Goal: Task Accomplishment & Management: Use online tool/utility

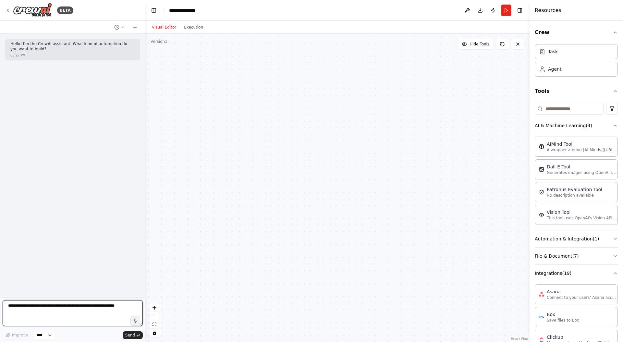
click at [72, 305] on textarea at bounding box center [73, 313] width 140 height 26
click at [88, 314] on textarea at bounding box center [73, 313] width 140 height 26
click at [56, 307] on textarea at bounding box center [73, 313] width 140 height 26
click at [29, 307] on textarea at bounding box center [73, 313] width 140 height 26
click at [36, 10] on img at bounding box center [32, 10] width 39 height 15
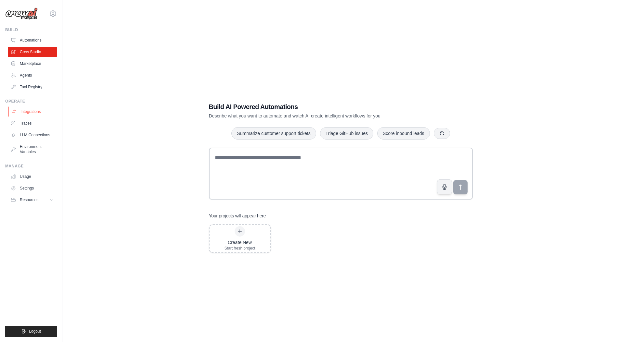
click at [37, 116] on link "Integrations" at bounding box center [32, 112] width 49 height 10
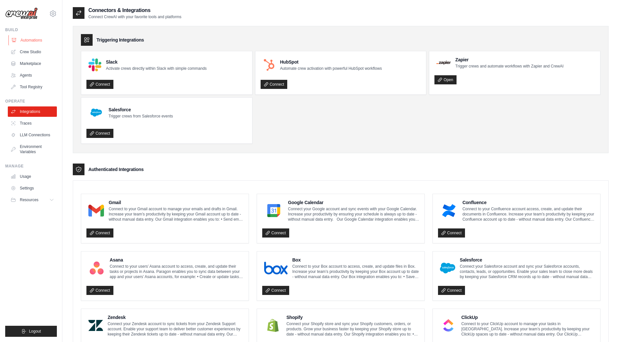
click at [39, 43] on link "Automations" at bounding box center [32, 40] width 49 height 10
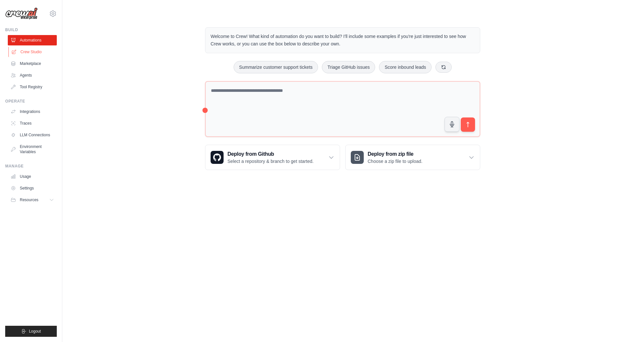
click at [27, 49] on link "Crew Studio" at bounding box center [32, 52] width 49 height 10
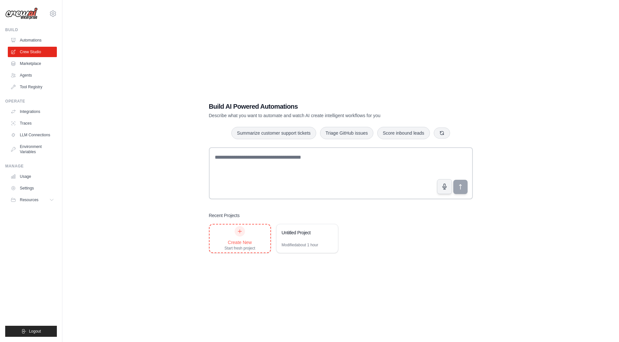
click at [243, 232] on div at bounding box center [239, 231] width 10 height 10
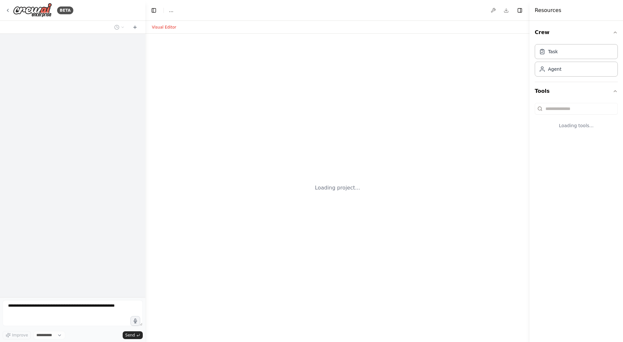
select select "****"
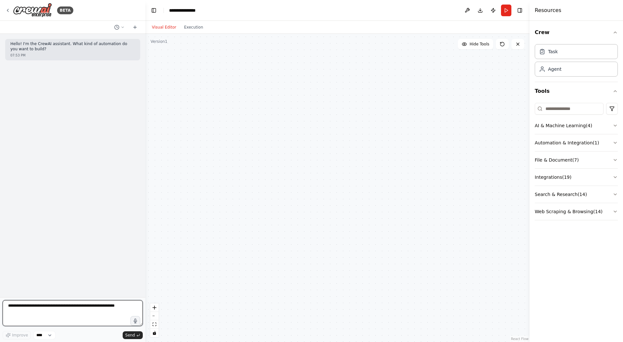
click at [94, 307] on textarea at bounding box center [73, 313] width 140 height 26
click at [76, 311] on textarea "**********" at bounding box center [73, 313] width 140 height 26
click at [102, 310] on textarea "**********" at bounding box center [73, 313] width 140 height 26
click at [59, 305] on textarea "**********" at bounding box center [73, 313] width 140 height 26
click at [118, 317] on textarea "**********" at bounding box center [73, 313] width 140 height 26
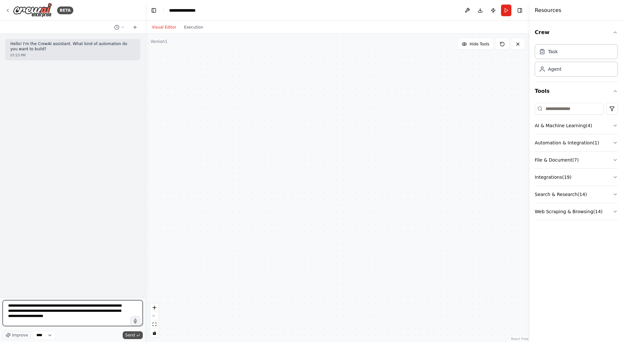
type textarea "**********"
click at [129, 335] on span "Send" at bounding box center [130, 335] width 10 height 5
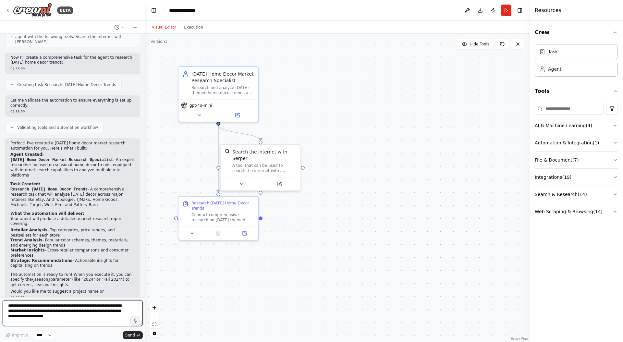
scroll to position [232, 0]
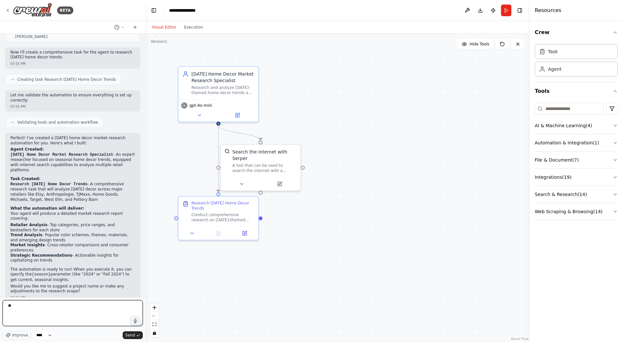
type textarea "*"
type textarea "**********"
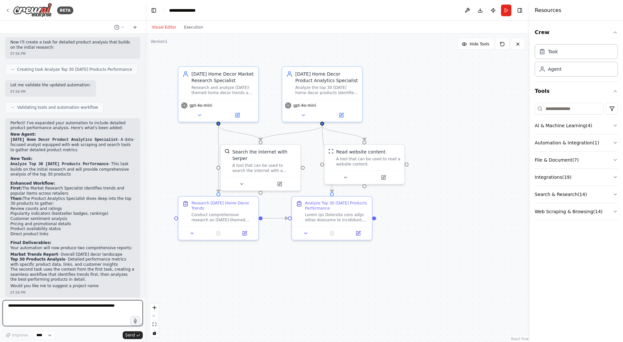
scroll to position [658, 0]
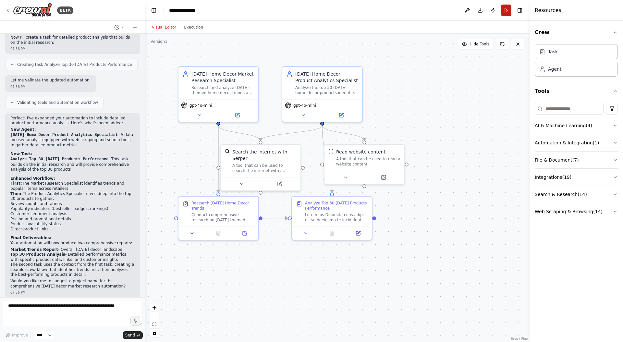
click at [503, 10] on button "Run" at bounding box center [506, 11] width 10 height 12
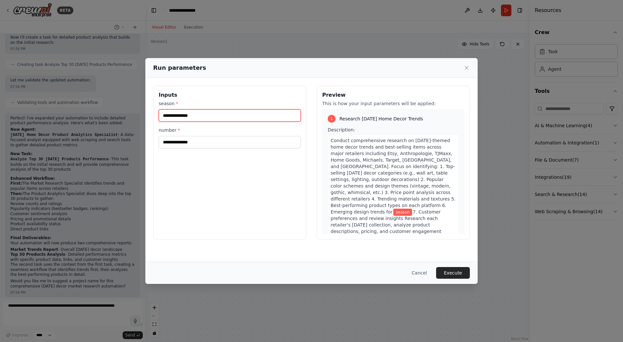
click at [257, 116] on input "season *" at bounding box center [230, 115] width 142 height 12
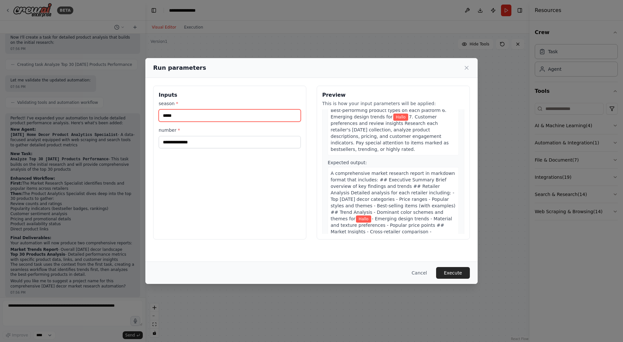
scroll to position [102, 0]
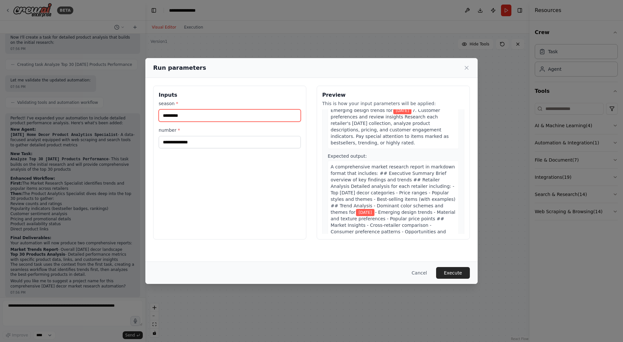
type input "*********"
click at [273, 141] on input "number *" at bounding box center [230, 142] width 142 height 12
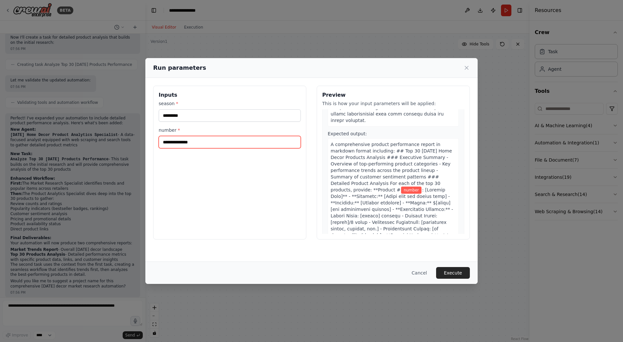
scroll to position [491, 0]
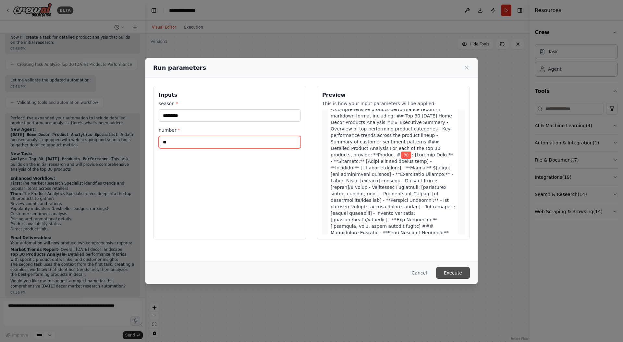
type input "**"
click at [447, 273] on button "Execute" at bounding box center [453, 273] width 34 height 12
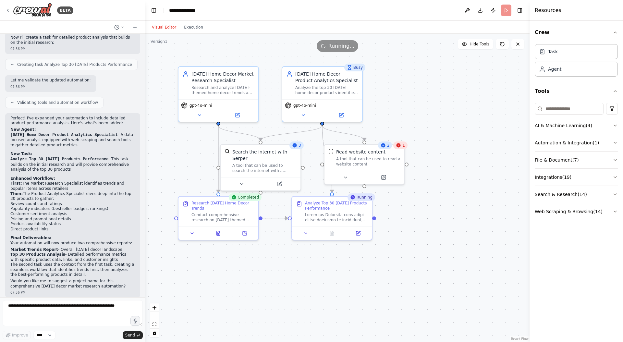
click at [401, 145] on icon at bounding box center [398, 145] width 5 height 5
click at [424, 160] on div ".deletable-edge-delete-btn { width: 20px; height: 20px; border: 0px solid #ffff…" at bounding box center [337, 188] width 384 height 308
click at [402, 145] on div "4" at bounding box center [401, 146] width 14 height 8
click at [432, 131] on div ".deletable-edge-delete-btn { width: 20px; height: 20px; border: 0px solid #ffff…" at bounding box center [337, 188] width 384 height 308
click at [472, 45] on span "Hide Tools" at bounding box center [480, 44] width 20 height 5
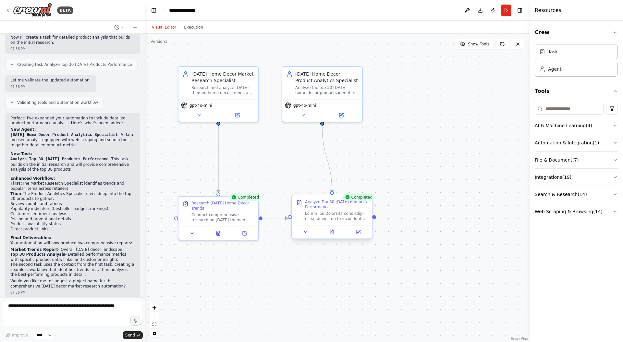
click at [361, 216] on div at bounding box center [336, 216] width 63 height 10
click at [474, 47] on button "Show Tools" at bounding box center [475, 44] width 37 height 10
click at [402, 145] on div "6" at bounding box center [401, 146] width 14 height 8
click at [386, 145] on div "4" at bounding box center [385, 146] width 14 height 8
click at [441, 160] on div ".deletable-edge-delete-btn { width: 20px; height: 20px; border: 0px solid #ffff…" at bounding box center [337, 188] width 384 height 308
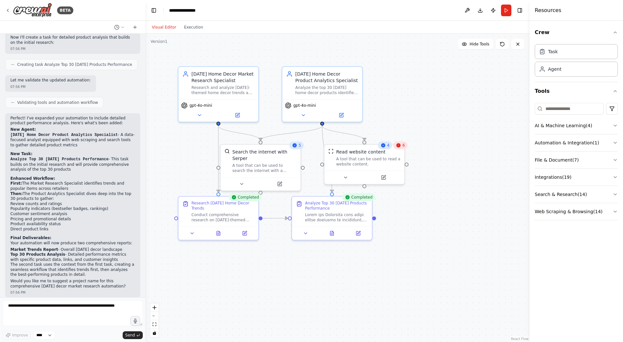
scroll to position [658, 0]
click at [199, 29] on button "Execution" at bounding box center [193, 27] width 27 height 8
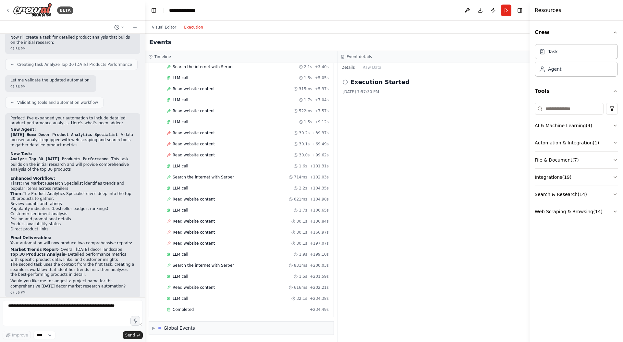
scroll to position [0, 0]
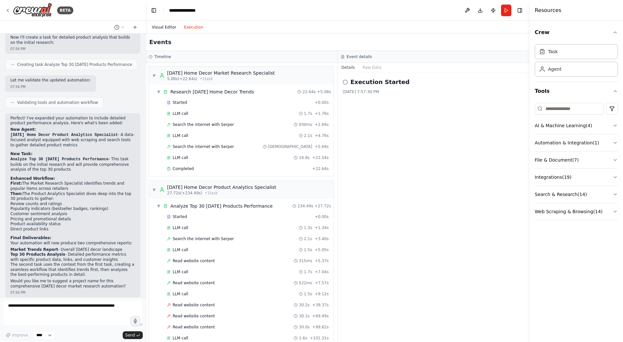
click at [159, 26] on button "Visual Editor" at bounding box center [164, 27] width 32 height 8
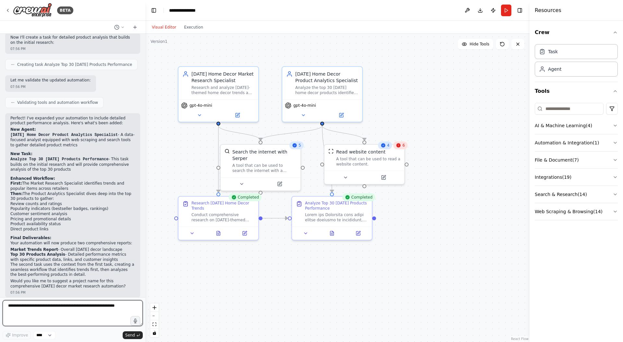
click at [108, 306] on textarea at bounding box center [73, 313] width 140 height 26
type textarea "**********"
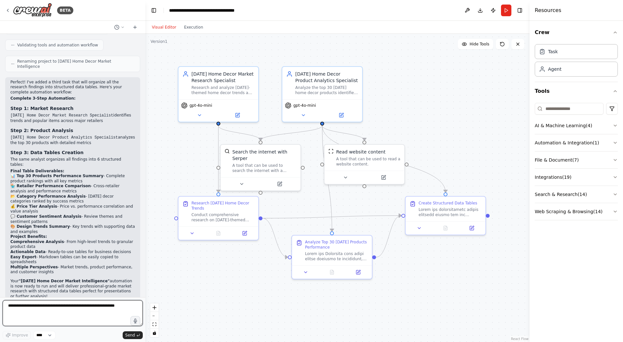
scroll to position [1008, 0]
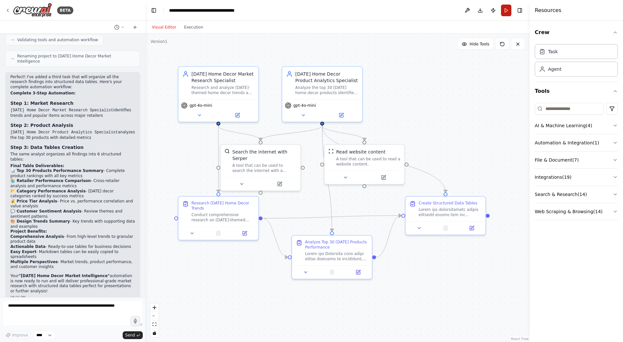
click at [502, 9] on button "Run" at bounding box center [506, 11] width 10 height 12
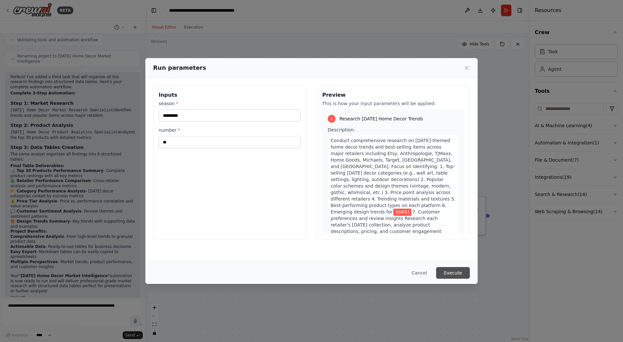
click at [458, 270] on button "Execute" at bounding box center [453, 273] width 34 height 12
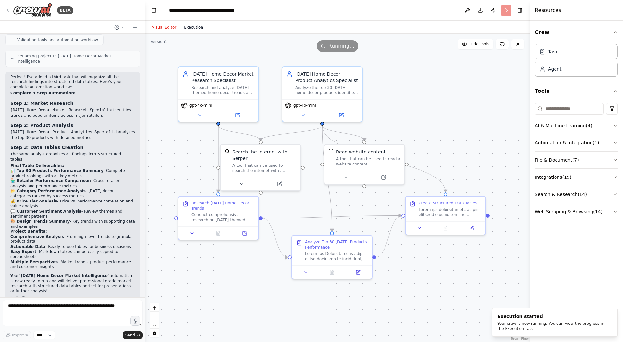
click at [197, 25] on button "Execution" at bounding box center [193, 27] width 27 height 8
click at [159, 29] on button "Visual Editor" at bounding box center [164, 27] width 32 height 8
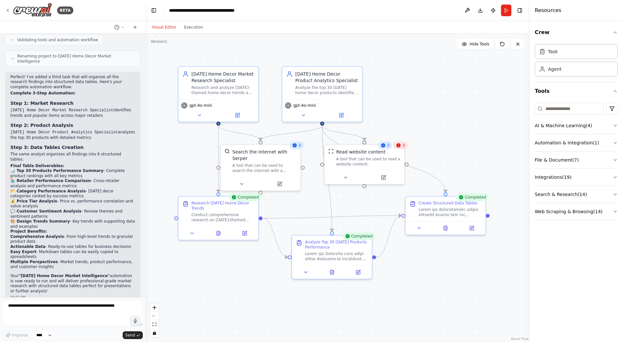
click at [401, 145] on div "3" at bounding box center [401, 146] width 14 height 8
click at [372, 158] on div "A tool that can be used to read a website content." at bounding box center [368, 160] width 64 height 10
click at [389, 165] on div "A tool that can be used to read a website content." at bounding box center [368, 160] width 64 height 10
click at [391, 163] on div "A tool that can be used to read a website content." at bounding box center [372, 160] width 64 height 10
click at [403, 147] on icon at bounding box center [402, 146] width 4 height 4
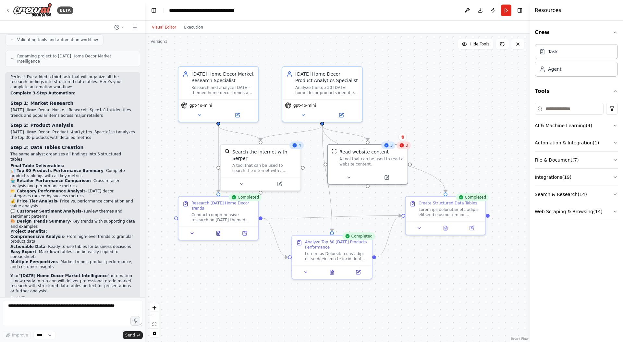
click at [475, 165] on div ".deletable-edge-delete-btn { width: 20px; height: 20px; border: 0px solid #ffff…" at bounding box center [337, 188] width 384 height 308
click at [480, 43] on span "Hide Tools" at bounding box center [480, 44] width 20 height 5
click at [480, 43] on span "Show Tools" at bounding box center [478, 44] width 21 height 5
click at [202, 29] on button "Execution" at bounding box center [193, 27] width 27 height 8
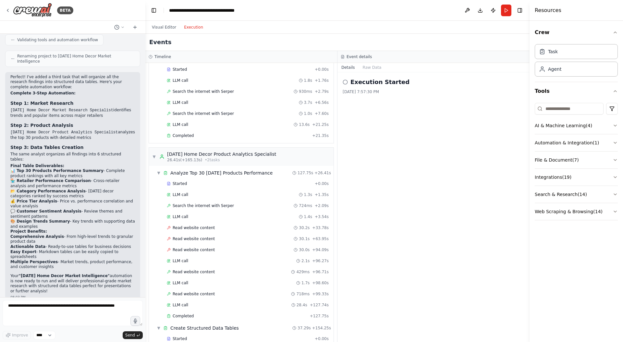
scroll to position [0, 0]
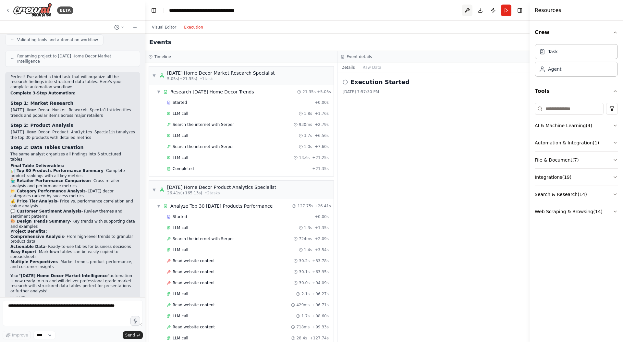
click at [468, 10] on button at bounding box center [467, 11] width 10 height 12
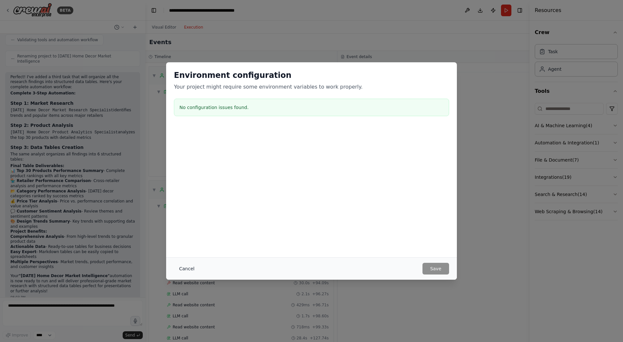
click at [189, 268] on button "Cancel" at bounding box center [187, 269] width 26 height 12
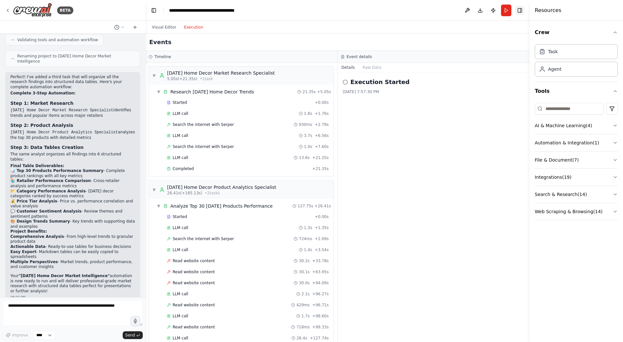
click at [521, 8] on button "Toggle Right Sidebar" at bounding box center [520, 10] width 9 height 9
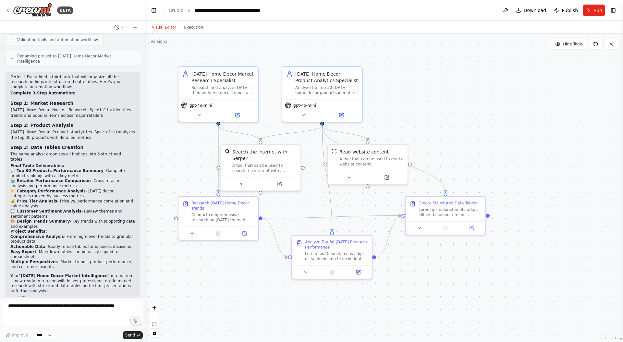
click at [169, 29] on button "Visual Editor" at bounding box center [164, 27] width 32 height 8
click at [458, 209] on div at bounding box center [450, 211] width 63 height 10
click at [614, 10] on button "Toggle Right Sidebar" at bounding box center [613, 10] width 9 height 9
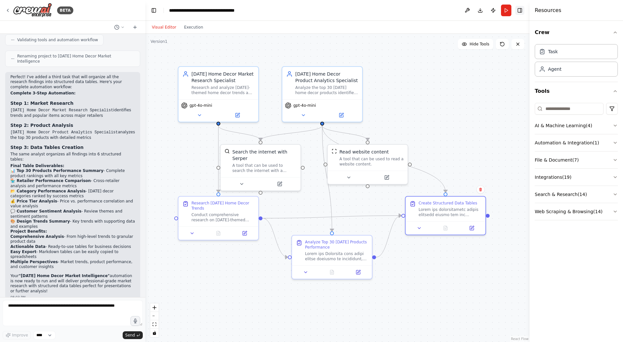
click at [520, 10] on button "Toggle Right Sidebar" at bounding box center [520, 10] width 9 height 9
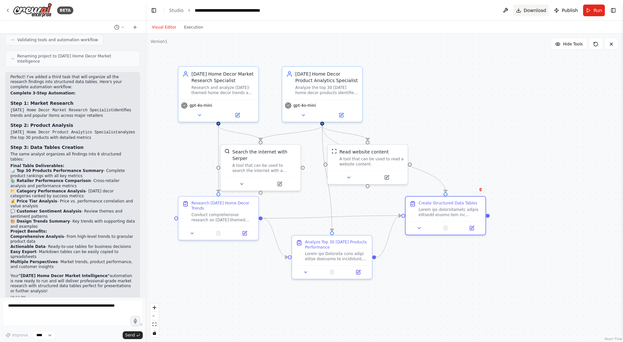
click at [542, 9] on span "Download" at bounding box center [535, 10] width 23 height 6
click at [507, 110] on div ".deletable-edge-delete-btn { width: 20px; height: 20px; border: 0px solid #ffff…" at bounding box center [384, 188] width 478 height 308
click at [564, 8] on span "Publish" at bounding box center [570, 10] width 16 height 6
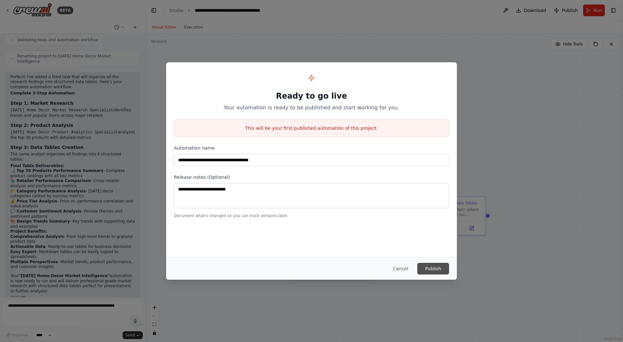
click at [433, 267] on button "Publish" at bounding box center [434, 269] width 32 height 12
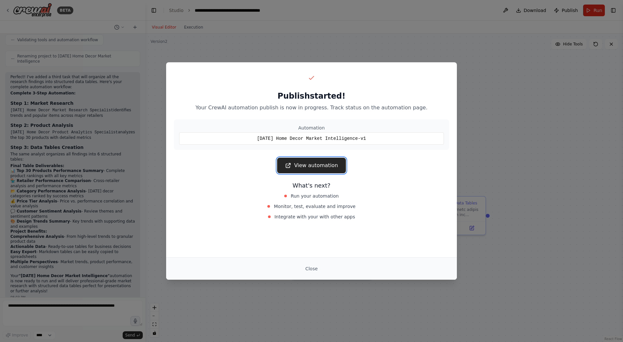
click at [324, 166] on link "View automation" at bounding box center [311, 166] width 69 height 16
click at [312, 268] on button "Close" at bounding box center [311, 269] width 23 height 12
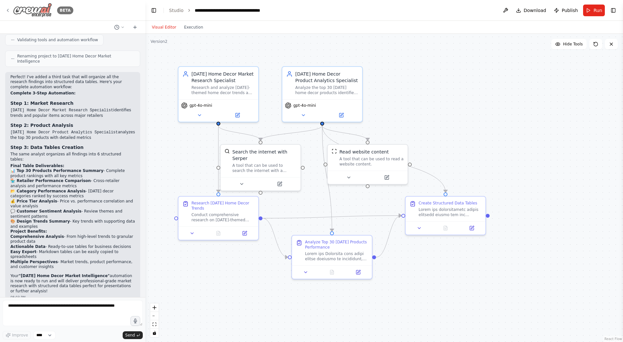
click at [7, 9] on icon at bounding box center [7, 10] width 1 height 3
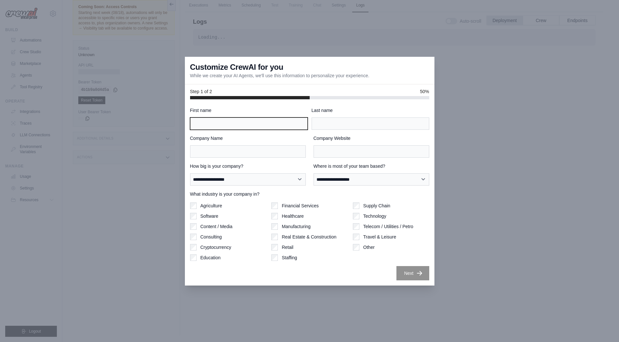
click at [273, 126] on input "First name" at bounding box center [249, 124] width 118 height 12
click at [470, 100] on div at bounding box center [309, 171] width 619 height 342
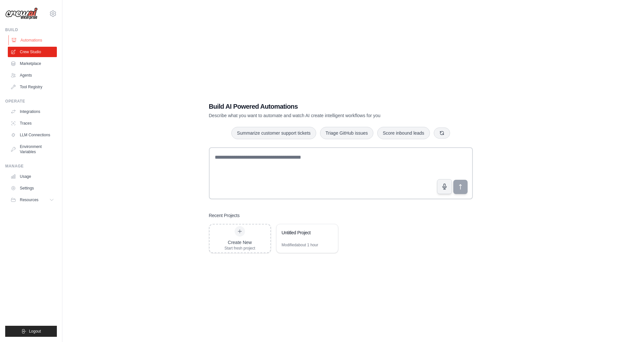
click at [38, 39] on link "Automations" at bounding box center [32, 40] width 49 height 10
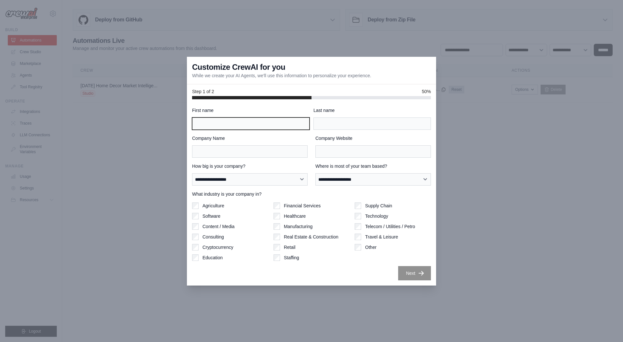
click at [263, 123] on input "First name" at bounding box center [251, 124] width 118 height 12
type input "*****"
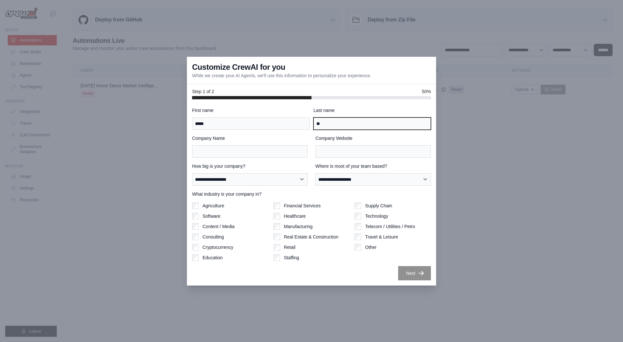
type input "*"
type input "**********"
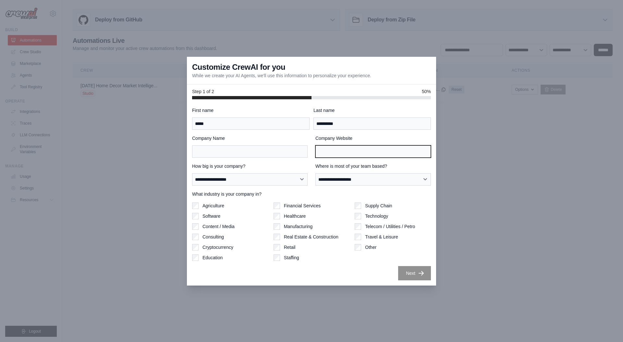
click at [343, 150] on input "Company Website" at bounding box center [374, 151] width 116 height 12
type input "*"
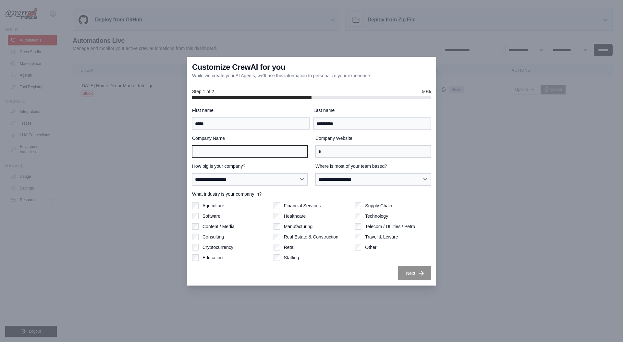
click at [295, 154] on input "Company Name" at bounding box center [250, 151] width 116 height 12
type input "*"
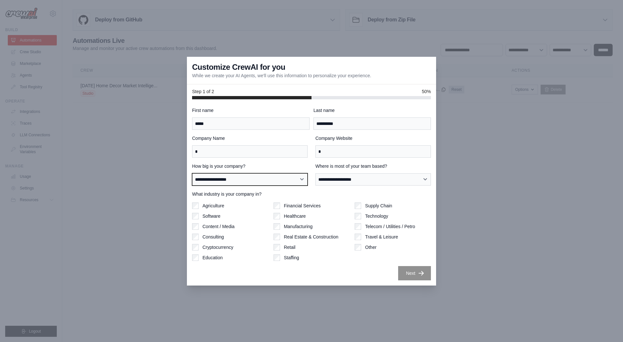
click at [289, 181] on select "**********" at bounding box center [250, 179] width 116 height 12
select select "**********"
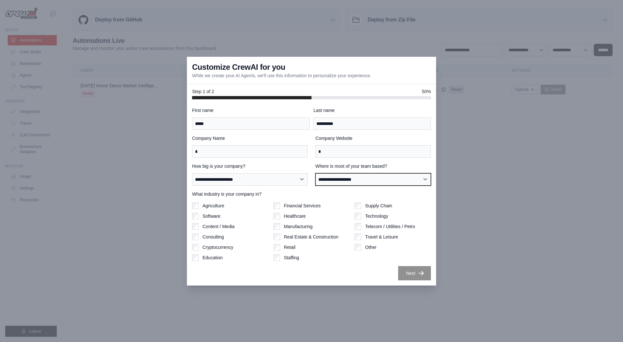
click at [348, 177] on select "**********" at bounding box center [374, 179] width 116 height 12
select select "**********"
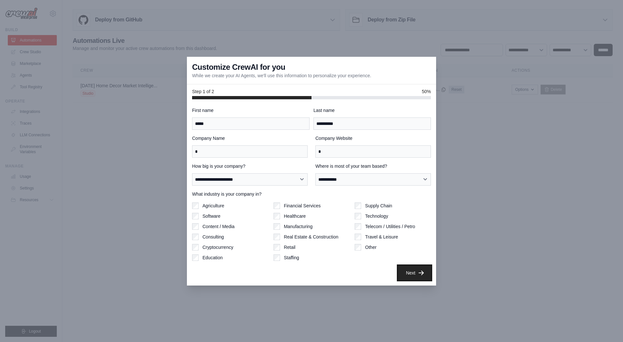
click at [417, 271] on button "Next" at bounding box center [414, 273] width 33 height 14
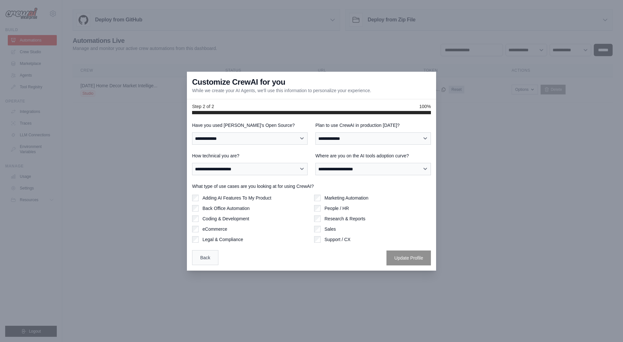
click at [206, 261] on button "Back" at bounding box center [205, 257] width 26 height 15
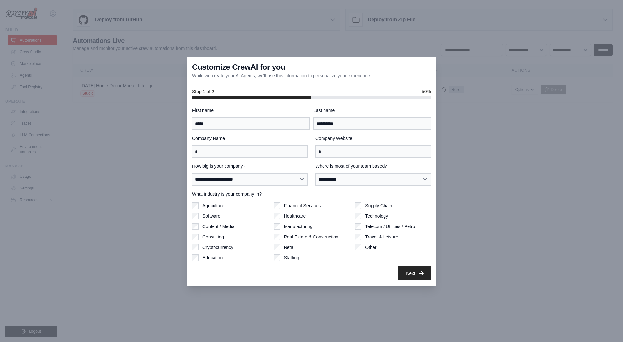
click at [475, 147] on div at bounding box center [311, 171] width 623 height 342
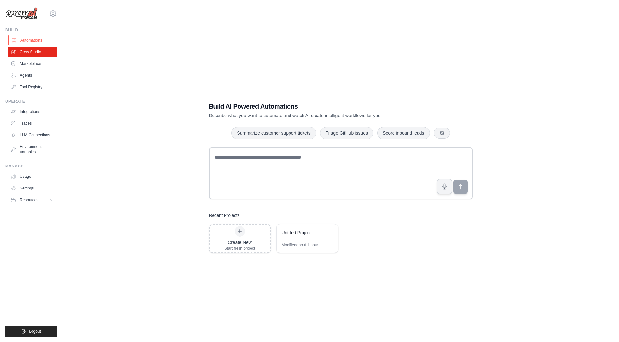
click at [33, 40] on link "Automations" at bounding box center [32, 40] width 49 height 10
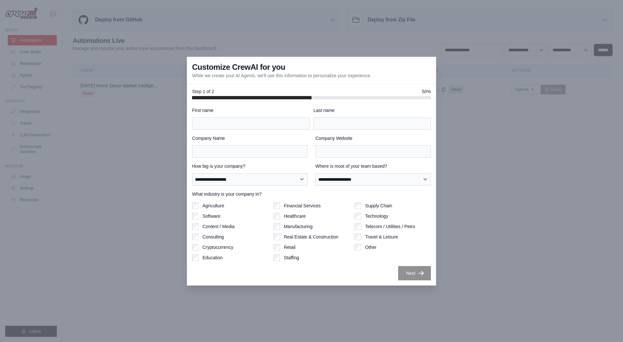
click at [31, 53] on div at bounding box center [311, 171] width 623 height 342
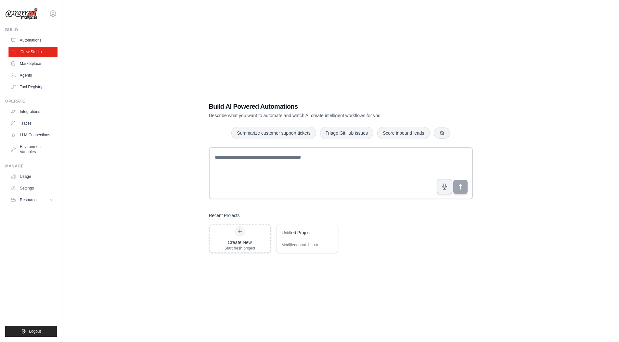
click at [33, 53] on link "Crew Studio" at bounding box center [32, 52] width 49 height 10
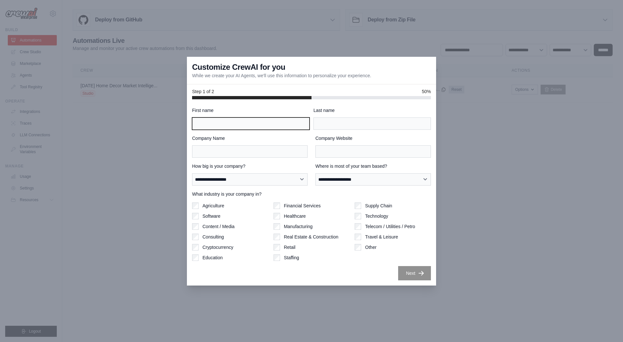
click at [213, 124] on input "First name" at bounding box center [251, 124] width 118 height 12
type input "*****"
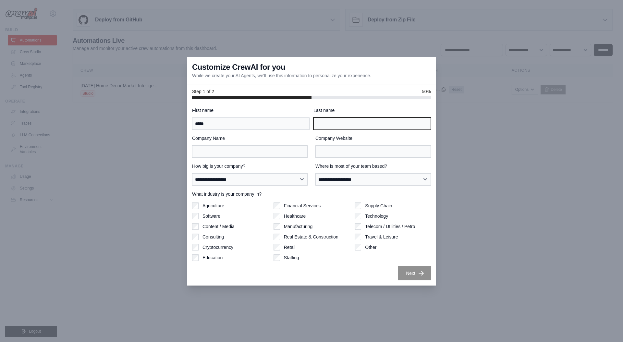
click at [327, 123] on input "Last name" at bounding box center [373, 124] width 118 height 12
type input "**********"
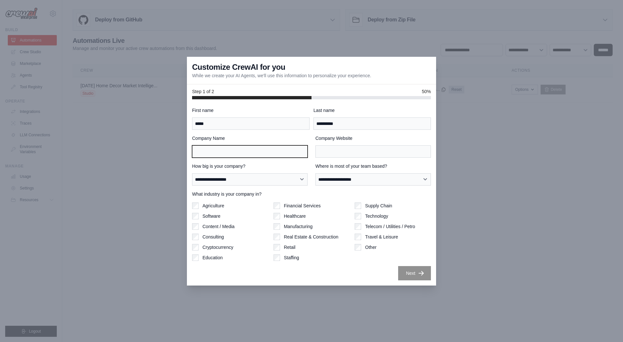
click at [250, 154] on input "Company Name" at bounding box center [250, 151] width 116 height 12
type input "*"
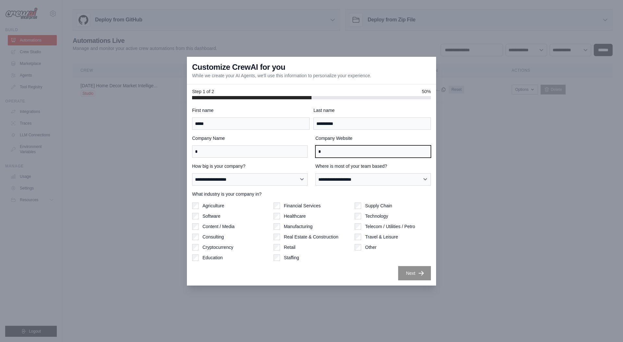
type input "*"
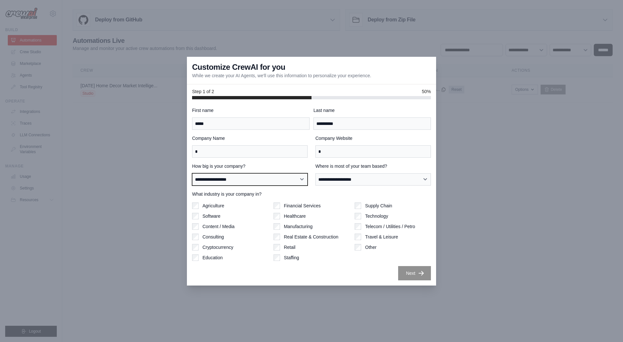
click at [241, 177] on select "**********" at bounding box center [250, 179] width 116 height 12
select select "**********"
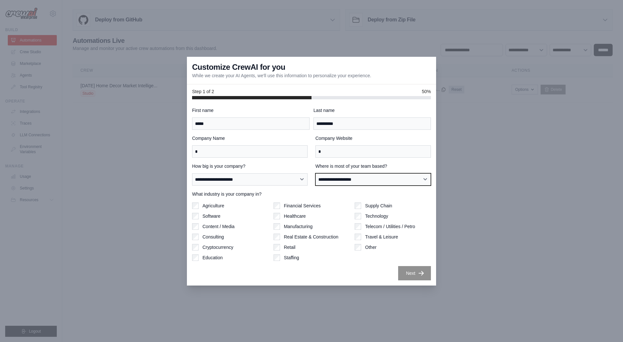
click at [337, 176] on select "**********" at bounding box center [374, 179] width 116 height 12
select select "**********"
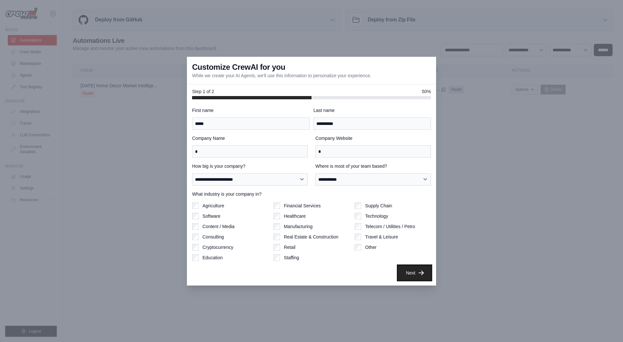
click at [423, 268] on button "Next" at bounding box center [414, 273] width 33 height 14
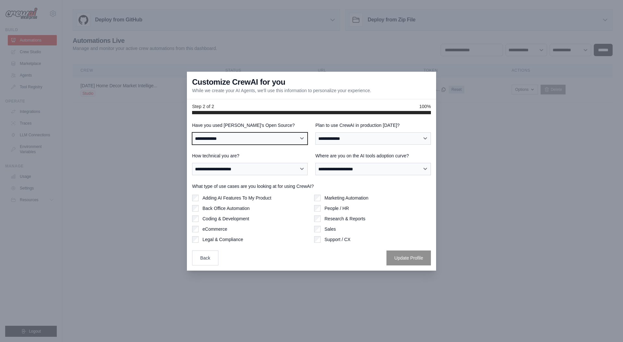
click at [278, 132] on select "**********" at bounding box center [250, 138] width 116 height 12
select select "**"
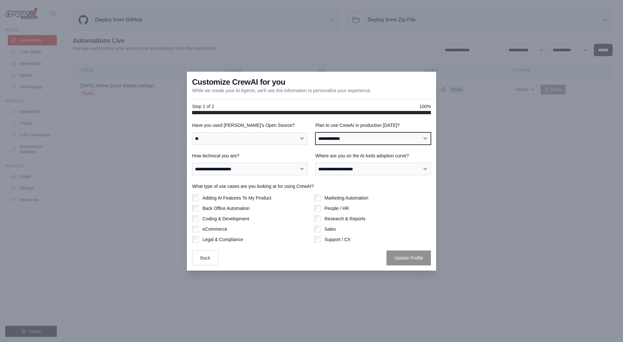
click at [349, 137] on select "**********" at bounding box center [374, 138] width 116 height 12
select select "*****"
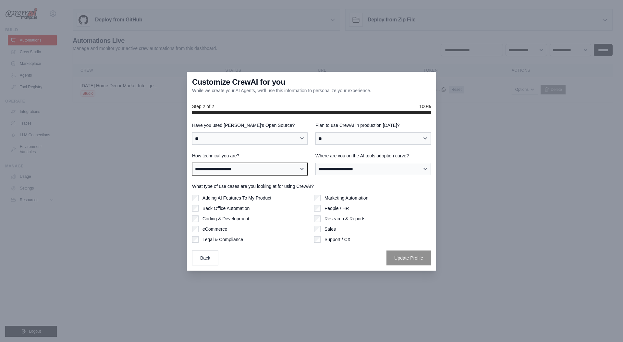
click at [260, 169] on select "**********" at bounding box center [250, 169] width 116 height 12
select select "**********"
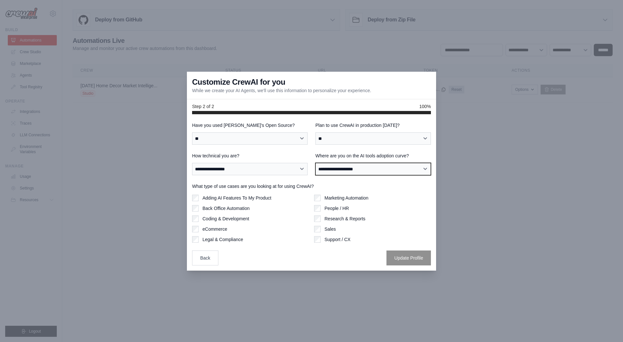
click at [356, 168] on select "**********" at bounding box center [374, 169] width 116 height 12
select select "**********"
click at [417, 261] on button "Update Profile" at bounding box center [409, 257] width 44 height 15
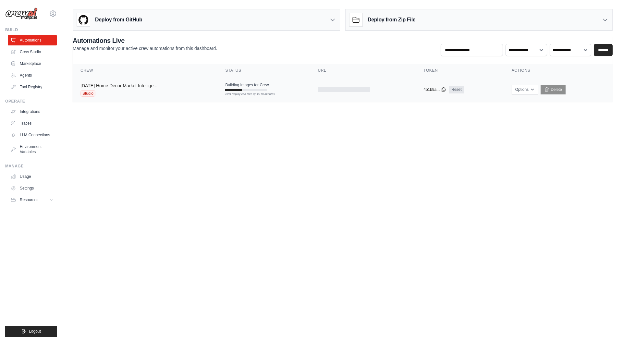
click at [145, 83] on link "[DATE] Home Decor Market Intellige..." at bounding box center [119, 85] width 77 height 5
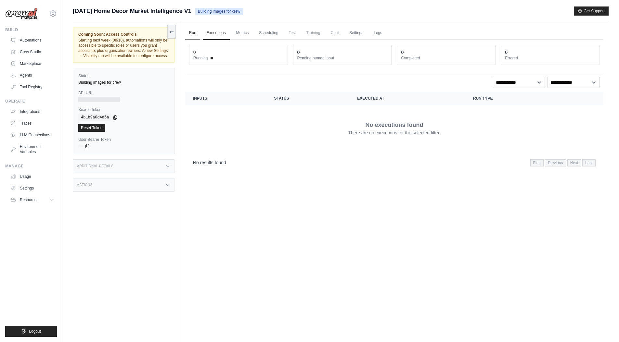
click at [195, 35] on link "Run" at bounding box center [192, 33] width 15 height 14
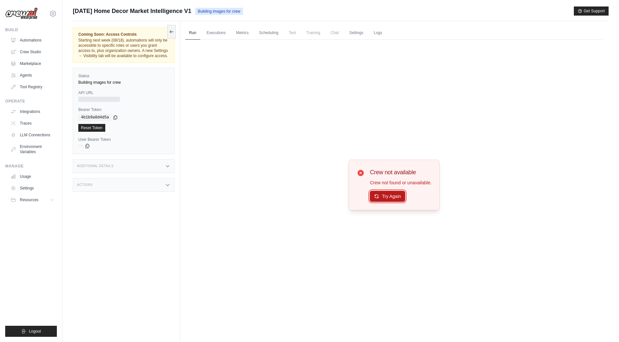
click at [395, 200] on button "Try Again" at bounding box center [387, 196] width 35 height 11
click at [101, 169] on div "Additional Details" at bounding box center [124, 166] width 102 height 14
click at [109, 223] on div "Actions" at bounding box center [124, 224] width 102 height 14
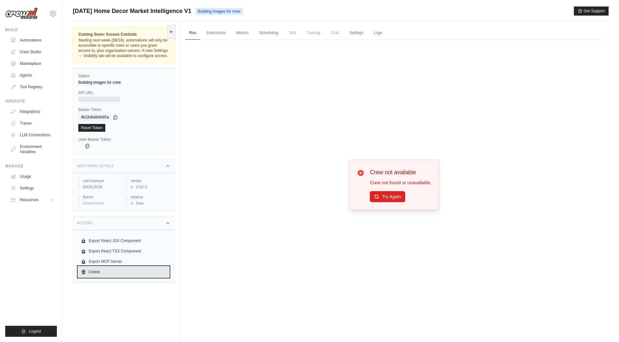
click at [96, 272] on link "Delete" at bounding box center [123, 272] width 91 height 10
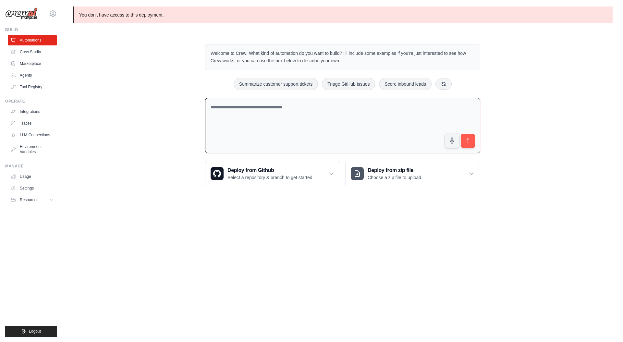
click at [243, 118] on textarea at bounding box center [342, 126] width 275 height 56
click at [296, 106] on textarea "**********" at bounding box center [342, 126] width 275 height 56
click at [336, 105] on textarea "**********" at bounding box center [342, 126] width 275 height 56
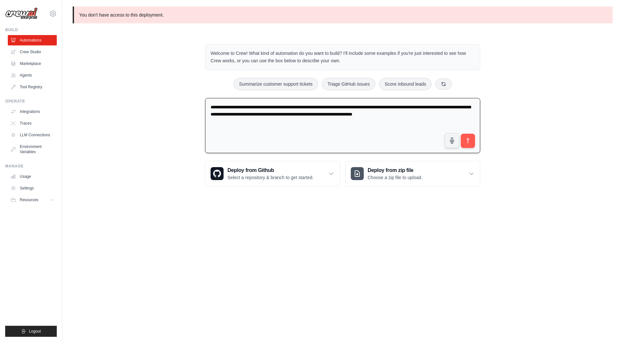
type textarea "**********"
click at [286, 121] on textarea "**********" at bounding box center [342, 126] width 275 height 56
click at [469, 138] on icon "submit" at bounding box center [468, 141] width 7 height 7
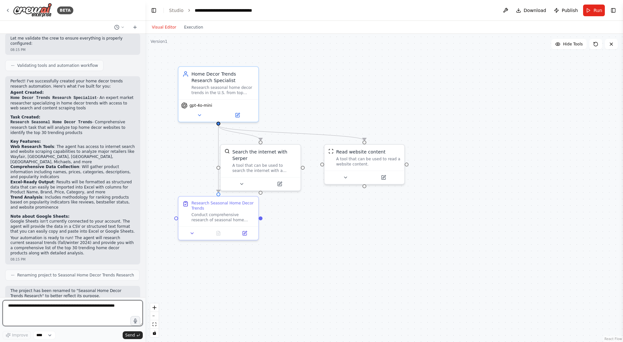
scroll to position [390, 0]
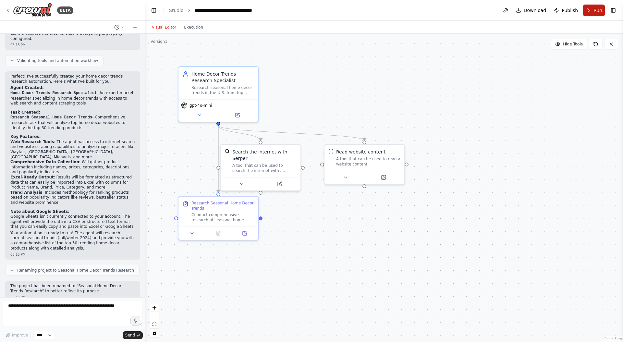
click at [590, 9] on button "Run" at bounding box center [594, 11] width 22 height 12
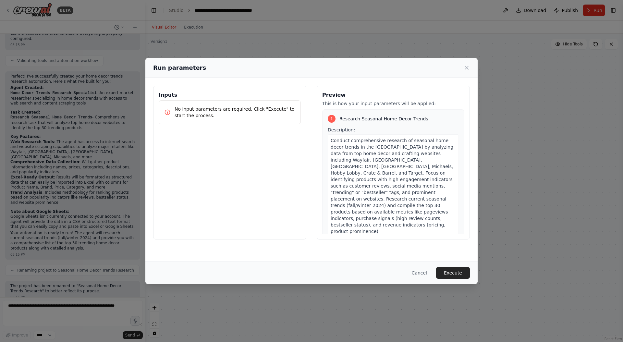
scroll to position [72, 0]
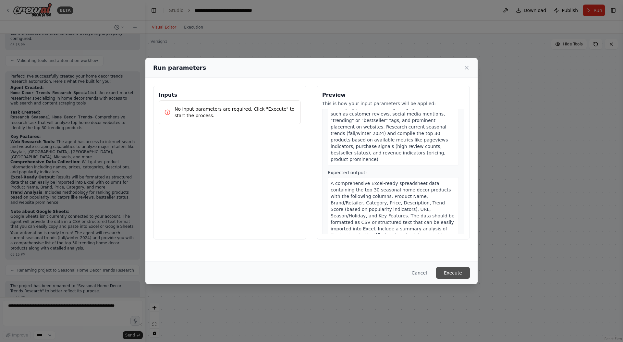
click at [457, 270] on button "Execute" at bounding box center [453, 273] width 34 height 12
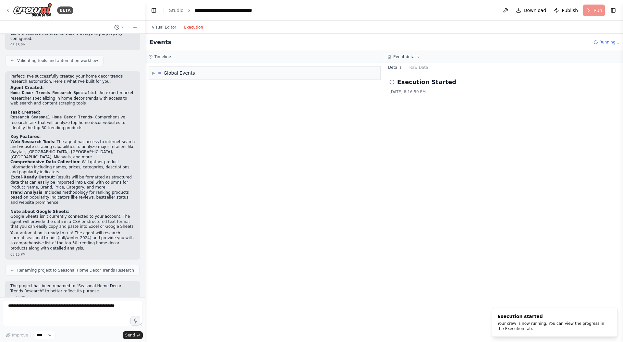
click at [194, 26] on button "Execution" at bounding box center [193, 27] width 27 height 8
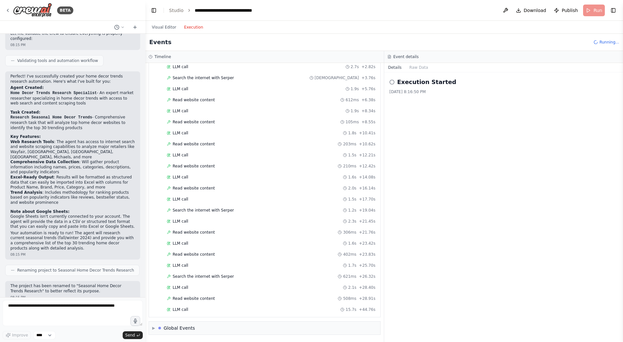
scroll to position [58, 0]
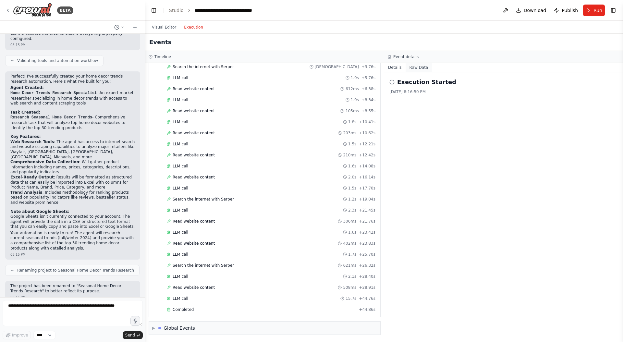
click at [418, 68] on button "Raw Data" at bounding box center [419, 67] width 27 height 9
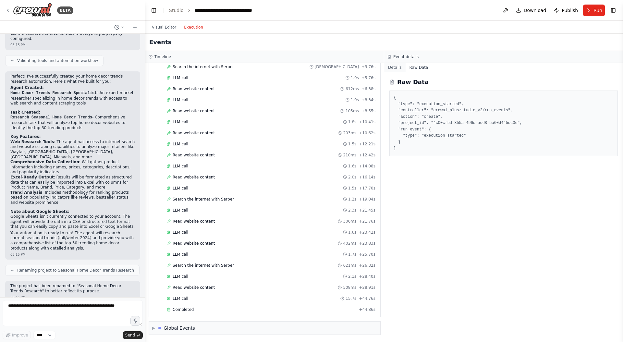
click at [399, 67] on button "Details" at bounding box center [394, 67] width 21 height 9
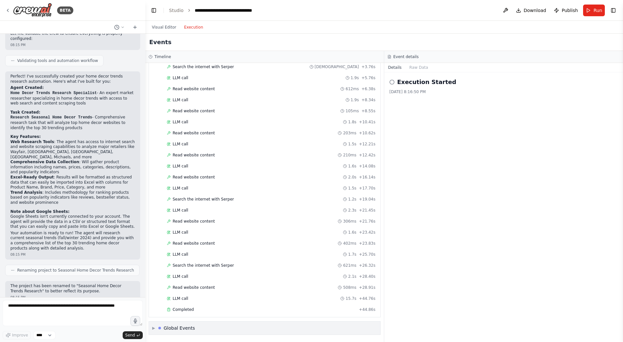
click at [151, 327] on div "▶ Global Events" at bounding box center [265, 328] width 232 height 13
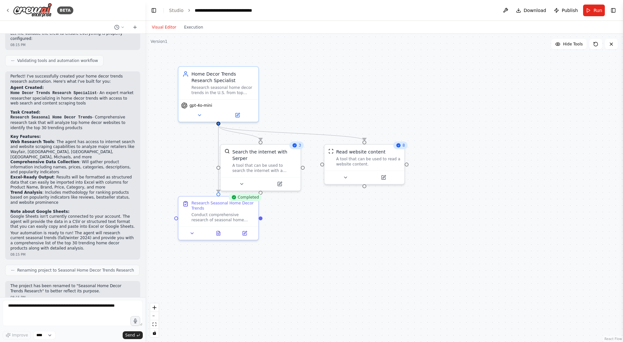
click at [163, 26] on button "Visual Editor" at bounding box center [164, 27] width 32 height 8
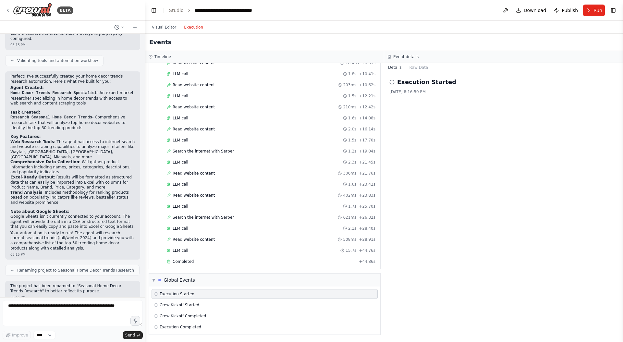
click at [194, 28] on button "Execution" at bounding box center [193, 27] width 27 height 8
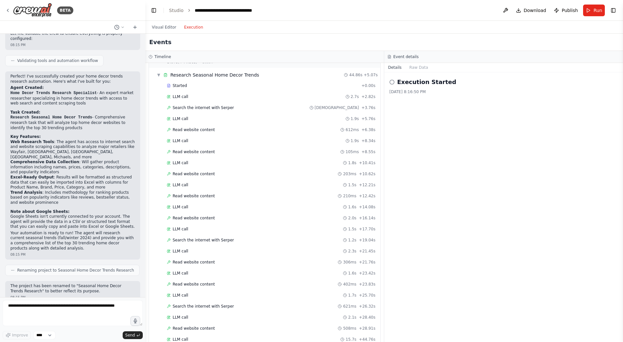
scroll to position [0, 0]
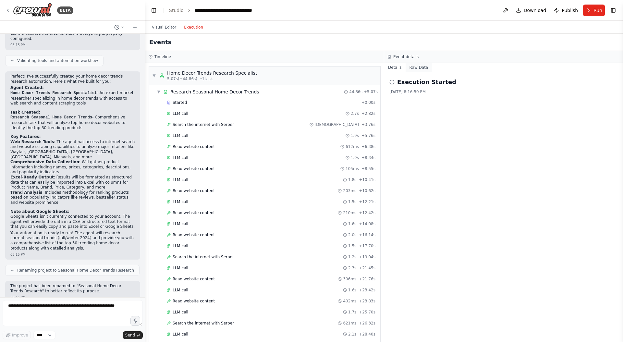
click at [418, 67] on button "Raw Data" at bounding box center [419, 67] width 27 height 9
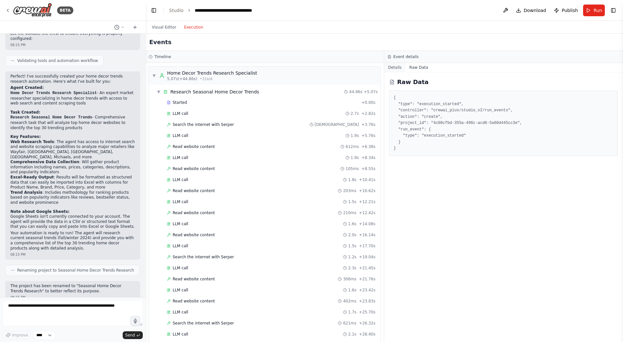
click at [395, 69] on button "Details" at bounding box center [394, 67] width 21 height 9
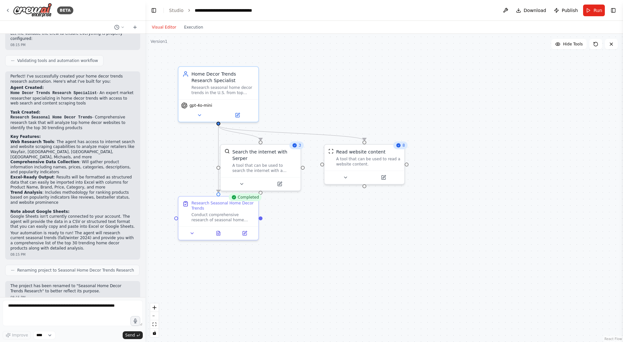
click at [172, 29] on button "Visual Editor" at bounding box center [164, 27] width 32 height 8
click at [193, 29] on button "Execution" at bounding box center [193, 27] width 27 height 8
click at [165, 30] on button "Visual Editor" at bounding box center [164, 27] width 32 height 8
click at [219, 232] on icon at bounding box center [219, 232] width 4 height 4
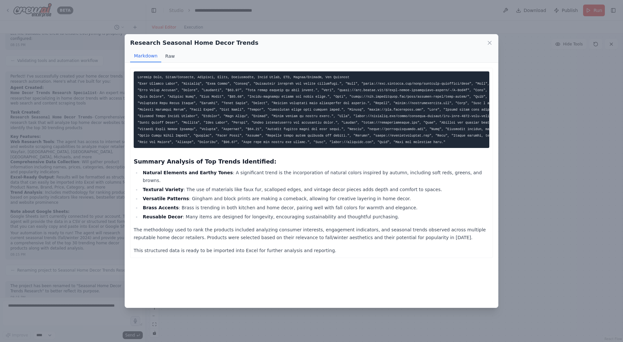
click at [170, 56] on button "Raw" at bounding box center [169, 56] width 17 height 12
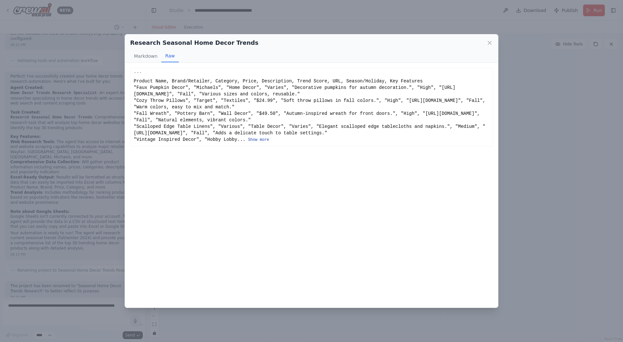
click at [252, 139] on button "Show more" at bounding box center [258, 139] width 21 height 5
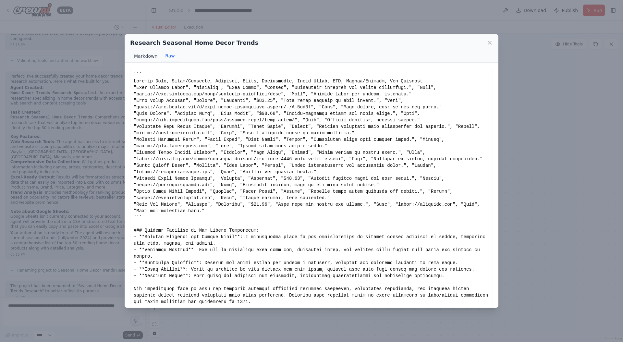
click at [145, 56] on button "Markdown" at bounding box center [145, 56] width 31 height 12
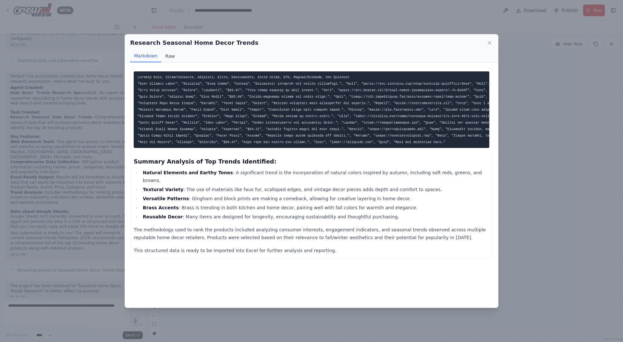
click at [170, 54] on button "Raw" at bounding box center [169, 56] width 17 height 12
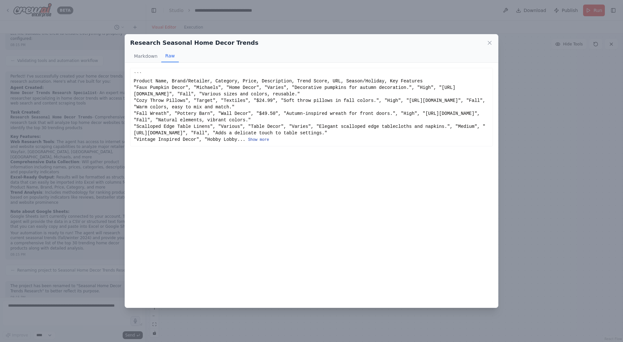
click at [262, 140] on button "Show more" at bounding box center [258, 139] width 21 height 5
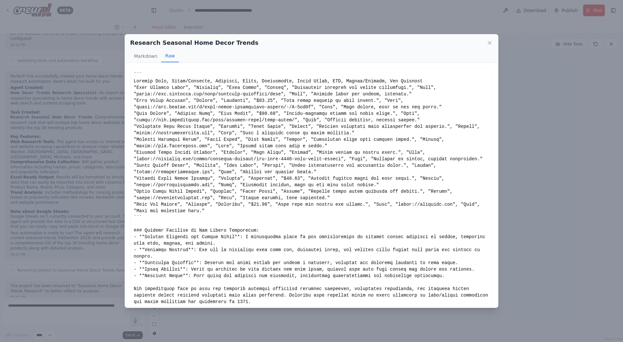
scroll to position [19, 0]
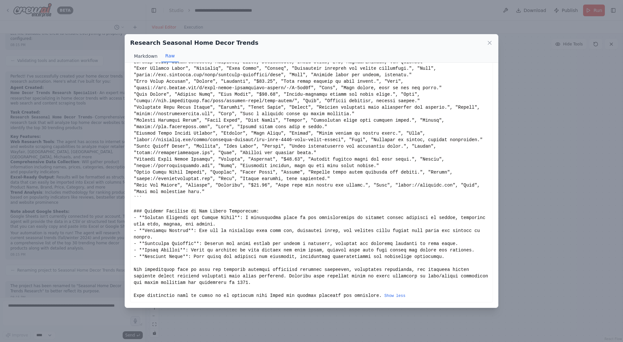
click at [148, 55] on button "Markdown" at bounding box center [145, 56] width 31 height 12
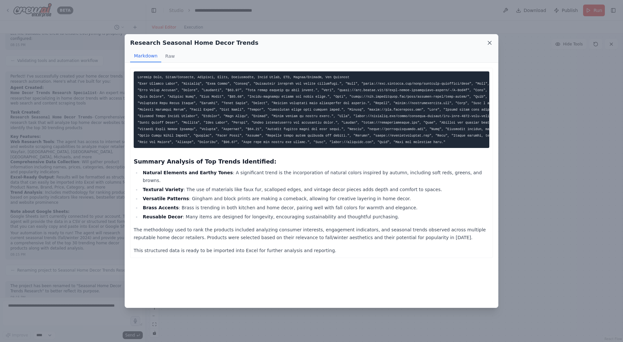
click at [492, 41] on icon at bounding box center [490, 43] width 6 height 6
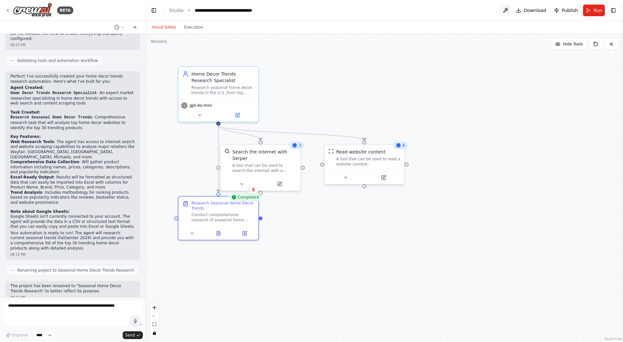
click at [511, 10] on button at bounding box center [506, 11] width 10 height 12
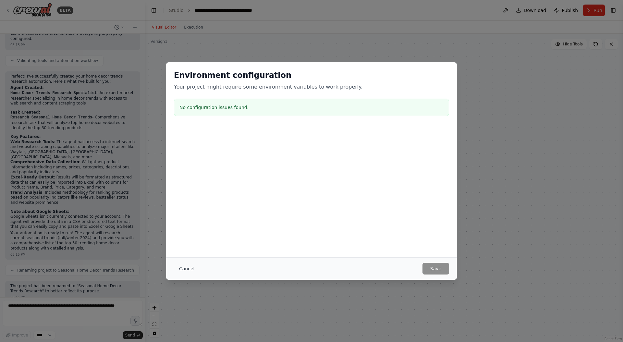
click at [186, 272] on button "Cancel" at bounding box center [187, 269] width 26 height 12
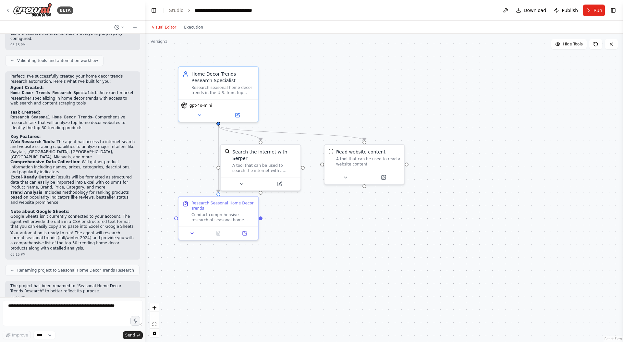
click at [186, 272] on div ".deletable-edge-delete-btn { width: 20px; height: 20px; border: 0px solid #ffff…" at bounding box center [384, 188] width 478 height 308
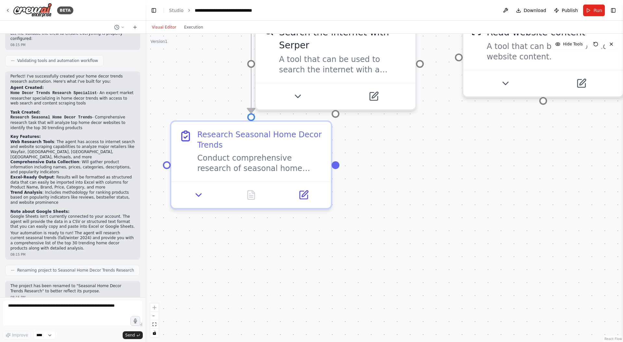
click at [240, 257] on div ".deletable-edge-delete-btn { width: 20px; height: 20px; border: 0px solid #ffff…" at bounding box center [384, 188] width 478 height 308
click at [375, 225] on div ".deletable-edge-delete-btn { width: 20px; height: 20px; border: 0px solid #ffff…" at bounding box center [384, 188] width 478 height 308
click at [437, 179] on div ".deletable-edge-delete-btn { width: 20px; height: 20px; border: 0px solid #ffff…" at bounding box center [384, 188] width 478 height 308
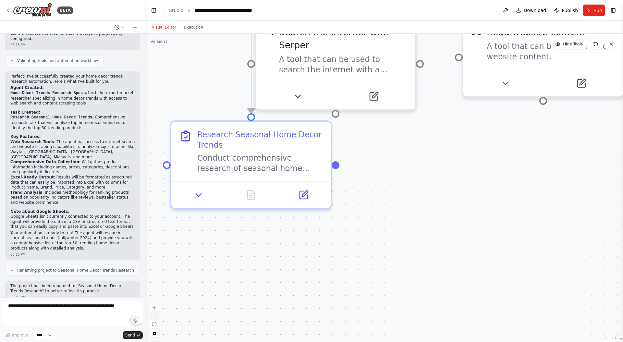
click at [155, 314] on button "zoom out" at bounding box center [154, 316] width 8 height 8
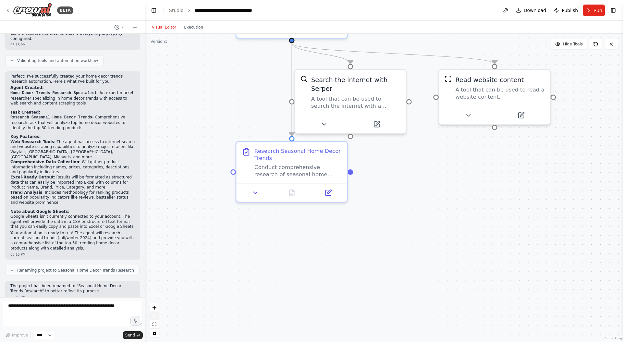
click at [155, 314] on button "zoom out" at bounding box center [154, 316] width 8 height 8
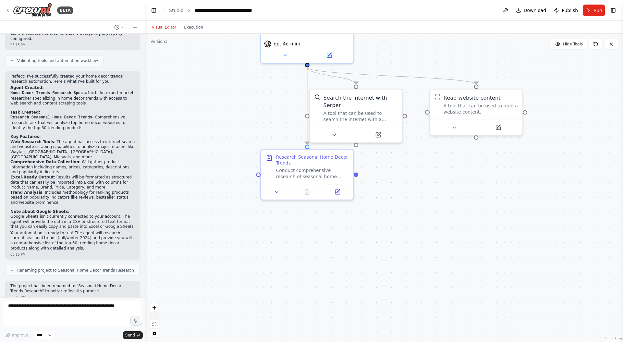
click at [155, 314] on button "zoom out" at bounding box center [154, 316] width 8 height 8
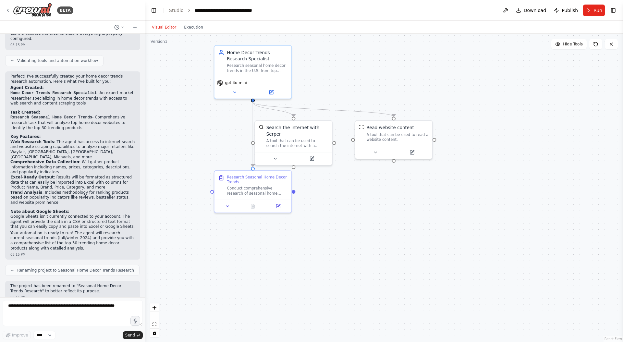
drag, startPoint x: 382, startPoint y: 212, endPoint x: 315, endPoint y: 226, distance: 68.5
click at [315, 226] on div ".deletable-edge-delete-btn { width: 20px; height: 20px; border: 0px solid #ffff…" at bounding box center [384, 188] width 478 height 308
click at [317, 221] on div ".deletable-edge-delete-btn { width: 20px; height: 20px; border: 0px solid #ffff…" at bounding box center [384, 188] width 478 height 308
click at [328, 208] on div ".deletable-edge-delete-btn { width: 20px; height: 20px; border: 0px solid #ffff…" at bounding box center [384, 188] width 478 height 308
click at [520, 72] on div ".deletable-edge-delete-btn { width: 20px; height: 20px; border: 0px solid #ffff…" at bounding box center [384, 188] width 478 height 308
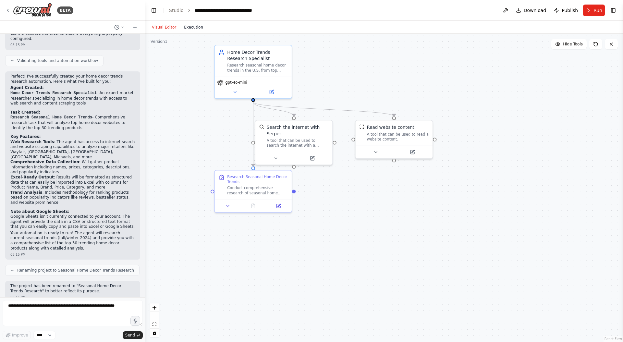
click at [193, 26] on button "Execution" at bounding box center [193, 27] width 27 height 8
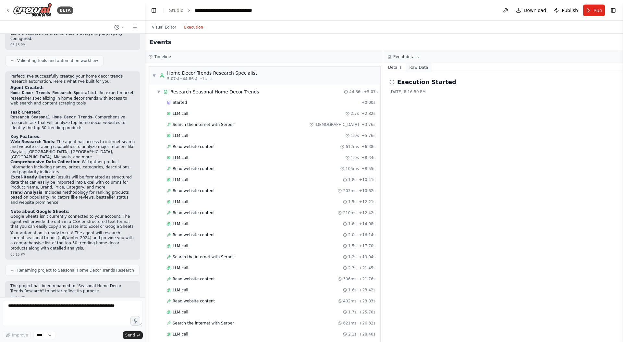
click at [423, 66] on button "Raw Data" at bounding box center [419, 67] width 27 height 9
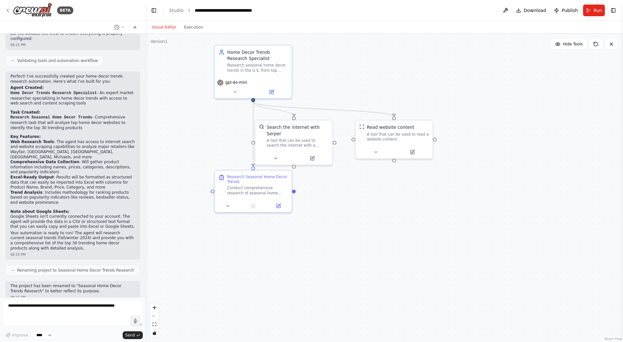
click at [162, 30] on button "Visual Editor" at bounding box center [164, 27] width 32 height 8
click at [595, 47] on button at bounding box center [596, 44] width 13 height 10
click at [616, 7] on button "Toggle Right Sidebar" at bounding box center [613, 10] width 9 height 9
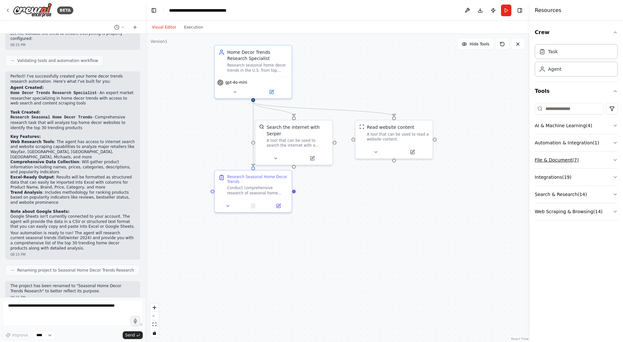
click at [572, 164] on button "File & Document ( 7 )" at bounding box center [576, 160] width 83 height 17
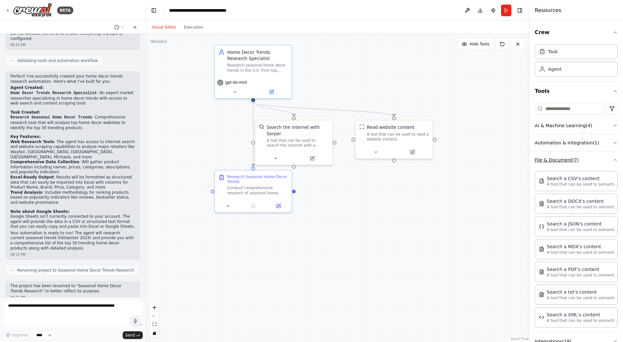
click at [581, 158] on button "File & Document ( 7 )" at bounding box center [576, 160] width 83 height 17
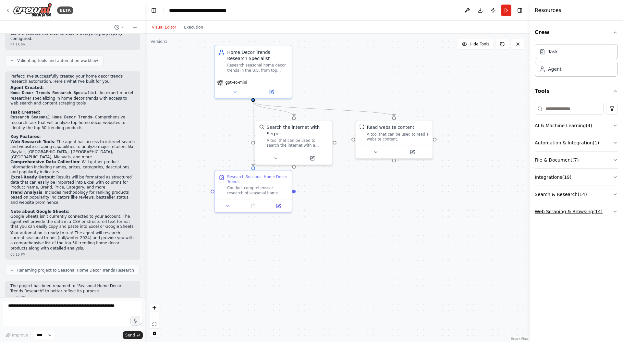
click at [579, 215] on button "Web Scraping & Browsing ( 14 )" at bounding box center [576, 211] width 83 height 17
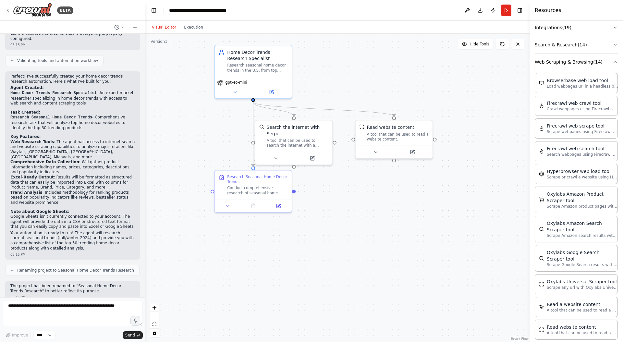
scroll to position [155, 0]
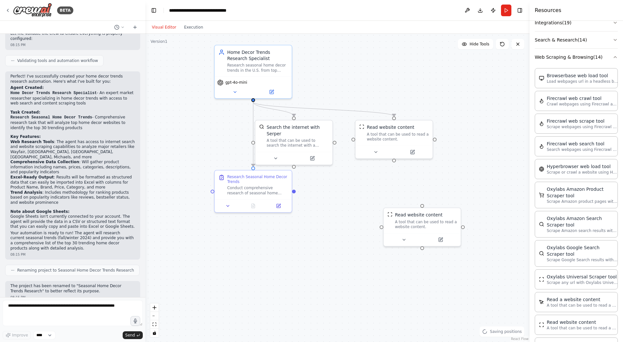
click at [295, 193] on div ".deletable-edge-delete-btn { width: 20px; height: 20px; border: 0px solid #ffff…" at bounding box center [337, 188] width 384 height 308
click at [294, 190] on div at bounding box center [294, 190] width 4 height 4
click at [403, 239] on icon at bounding box center [404, 238] width 5 height 5
click at [470, 294] on div "Read website content A tool that can be used to read a website content. Class n…" at bounding box center [446, 274] width 124 height 49
click at [474, 290] on button "Cancel" at bounding box center [471, 289] width 22 height 9
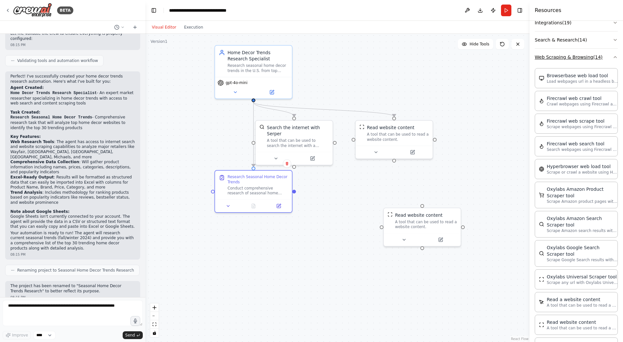
click at [608, 56] on button "Web Scraping & Browsing ( 14 )" at bounding box center [576, 57] width 83 height 17
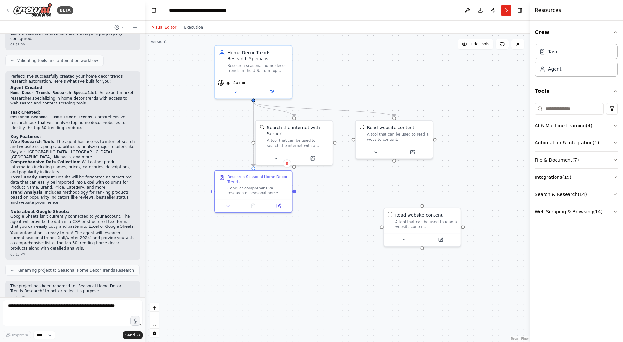
click at [547, 182] on button "Integrations ( 19 )" at bounding box center [576, 177] width 83 height 17
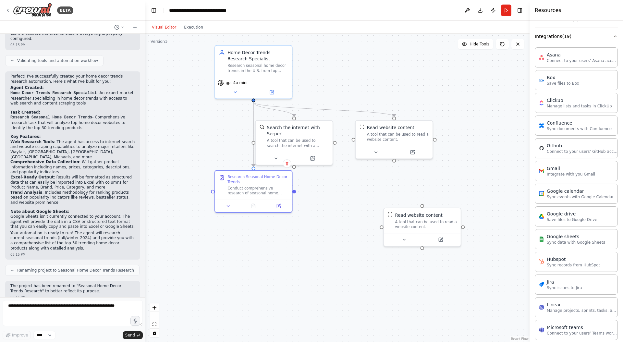
scroll to position [176, 0]
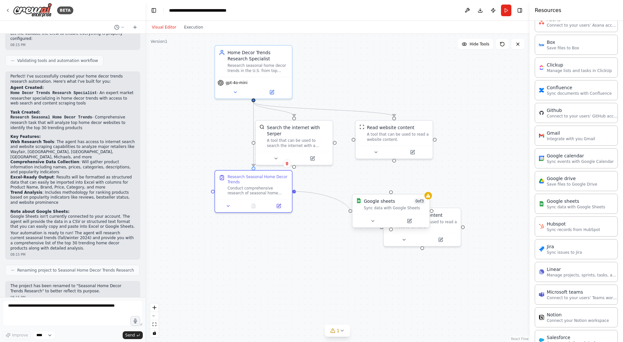
drag, startPoint x: 294, startPoint y: 191, endPoint x: 353, endPoint y: 213, distance: 62.8
click at [353, 213] on div "Home Decor Trends Research Specialist Research seasonal home decor trends in th…" at bounding box center [368, 162] width 370 height 297
drag, startPoint x: 294, startPoint y: 192, endPoint x: 384, endPoint y: 209, distance: 92.0
click at [382, 211] on div "Home Decor Trends Research Specialist Research seasonal home decor trends in th…" at bounding box center [368, 162] width 370 height 297
drag, startPoint x: 374, startPoint y: 209, endPoint x: 345, endPoint y: 207, distance: 29.3
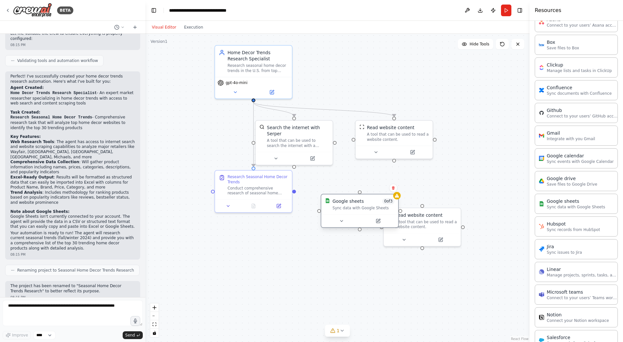
click at [345, 207] on div "Sync data with Google Sheets" at bounding box center [364, 208] width 62 height 5
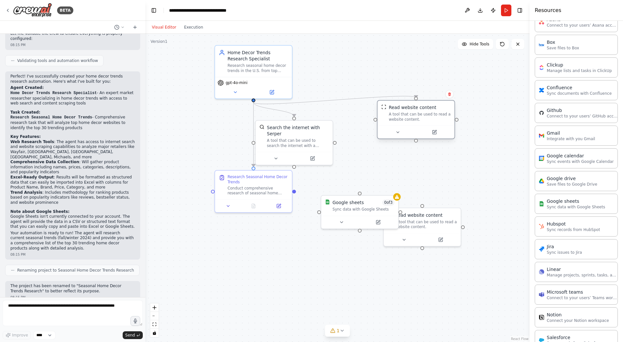
drag, startPoint x: 394, startPoint y: 157, endPoint x: 417, endPoint y: 136, distance: 31.0
click at [417, 136] on div at bounding box center [416, 132] width 77 height 13
drag, startPoint x: 415, startPoint y: 141, endPoint x: 360, endPoint y: 189, distance: 73.4
click at [360, 189] on div ".deletable-edge-delete-btn { width: 20px; height: 20px; border: 0px solid #ffff…" at bounding box center [337, 188] width 384 height 308
drag, startPoint x: 360, startPoint y: 193, endPoint x: 417, endPoint y: 141, distance: 76.6
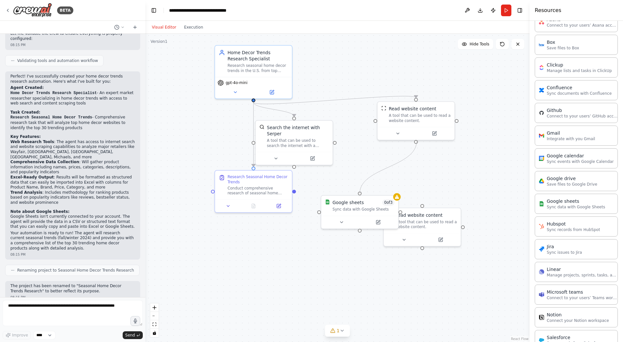
click at [417, 141] on div ".deletable-edge-delete-btn { width: 20px; height: 20px; border: 0px solid #ffff…" at bounding box center [337, 188] width 384 height 308
drag, startPoint x: 419, startPoint y: 217, endPoint x: 452, endPoint y: 232, distance: 36.2
click at [452, 232] on div "Read website content A tool that can be used to read a website content." at bounding box center [458, 232] width 62 height 18
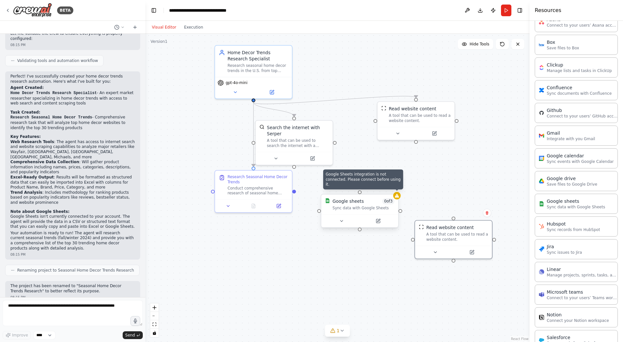
click at [398, 195] on icon at bounding box center [397, 196] width 4 height 4
click at [448, 245] on div at bounding box center [453, 250] width 77 height 13
click at [488, 213] on icon at bounding box center [487, 213] width 4 height 4
click at [469, 214] on button "Confirm" at bounding box center [469, 213] width 23 height 8
click at [397, 199] on div at bounding box center [397, 195] width 7 height 7
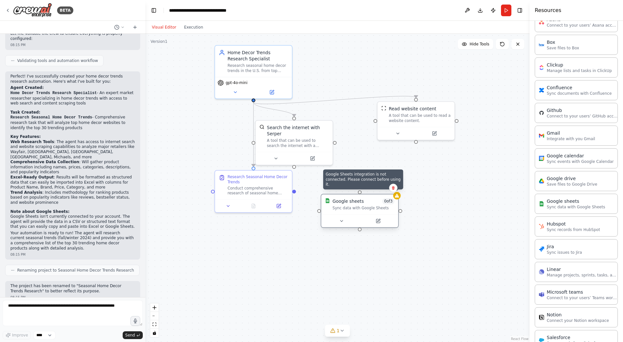
click at [398, 197] on icon at bounding box center [397, 196] width 4 height 4
click at [353, 210] on div "Sync data with Google Sheets" at bounding box center [364, 208] width 62 height 5
click at [339, 221] on icon at bounding box center [341, 221] width 5 height 5
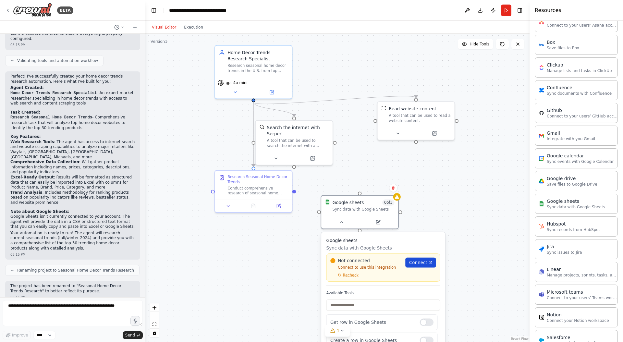
click at [422, 267] on link "Connect" at bounding box center [421, 263] width 31 height 10
click at [419, 203] on div ".deletable-edge-delete-btn { width: 20px; height: 20px; border: 0px solid #ffff…" at bounding box center [337, 188] width 384 height 308
drag, startPoint x: 417, startPoint y: 142, endPoint x: 355, endPoint y: 202, distance: 86.1
click at [355, 202] on div "Home Decor Trends Research Specialist Research seasonal home decor trends in th…" at bounding box center [368, 162] width 370 height 297
drag, startPoint x: 295, startPoint y: 190, endPoint x: 318, endPoint y: 211, distance: 31.3
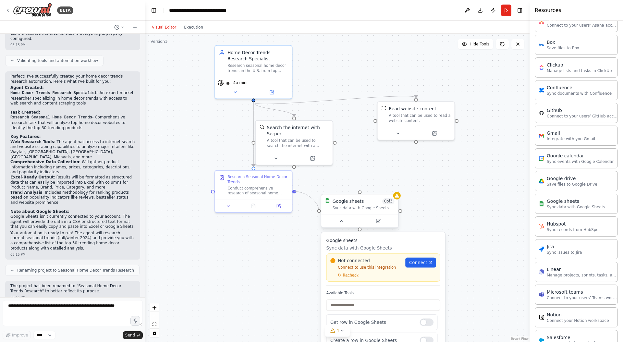
click at [318, 211] on div "Home Decor Trends Research Specialist Research seasonal home decor trends in th…" at bounding box center [368, 162] width 370 height 297
drag, startPoint x: 294, startPoint y: 190, endPoint x: 377, endPoint y: 205, distance: 83.8
click at [377, 205] on div "Home Decor Trends Research Specialist Research seasonal home decor trends in th…" at bounding box center [368, 162] width 370 height 297
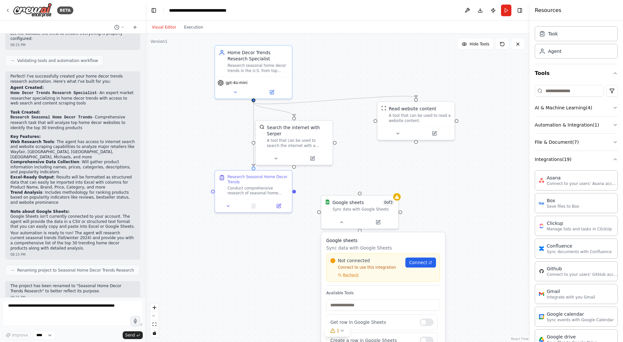
scroll to position [19, 0]
drag, startPoint x: 294, startPoint y: 167, endPoint x: 364, endPoint y: 205, distance: 79.3
click at [364, 205] on div "Home Decor Trends Research Specialist Research seasonal home decor trends in th…" at bounding box center [368, 162] width 370 height 297
drag, startPoint x: 416, startPoint y: 141, endPoint x: 351, endPoint y: 210, distance: 94.9
click at [351, 210] on div "Home Decor Trends Research Specialist Research seasonal home decor trends in th…" at bounding box center [368, 162] width 370 height 297
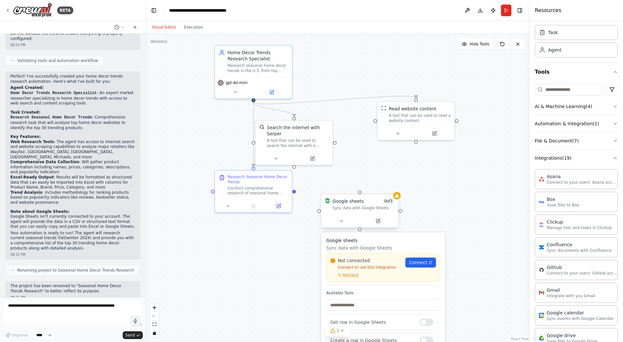
click at [383, 196] on div "Google sheets 0 of 3 Sync data with Google Sheets" at bounding box center [359, 204] width 77 height 20
click at [393, 187] on icon at bounding box center [394, 188] width 4 height 4
click at [379, 188] on button "Confirm" at bounding box center [375, 188] width 23 height 8
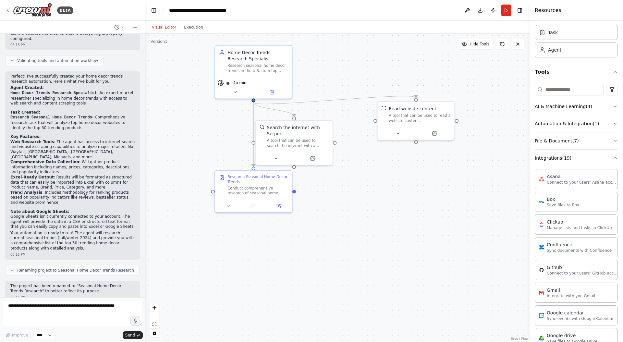
click at [356, 232] on div ".deletable-edge-delete-btn { width: 20px; height: 20px; border: 0px solid #ffff…" at bounding box center [337, 188] width 384 height 308
drag, startPoint x: 239, startPoint y: 184, endPoint x: 236, endPoint y: 238, distance: 53.3
click at [236, 238] on div "Conduct comprehensive research of seasonal home decor trends in the U.S. by ana…" at bounding box center [258, 239] width 61 height 10
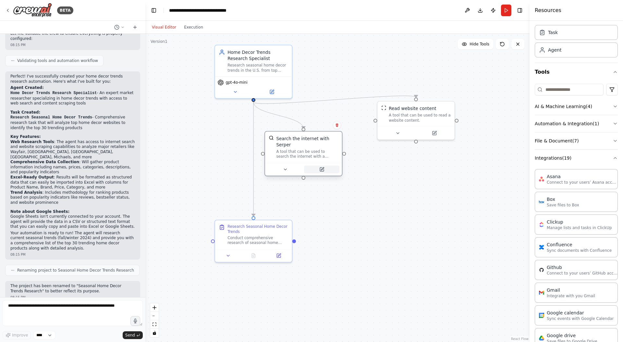
drag, startPoint x: 312, startPoint y: 156, endPoint x: 323, endPoint y: 169, distance: 17.8
click at [323, 169] on icon at bounding box center [322, 170] width 4 height 4
drag, startPoint x: 289, startPoint y: 187, endPoint x: 252, endPoint y: 211, distance: 44.1
click at [252, 211] on div ".deletable-edge-delete-btn { width: 20px; height: 20px; border: 0px solid #ffff…" at bounding box center [368, 161] width 370 height 297
drag, startPoint x: 253, startPoint y: 217, endPoint x: 304, endPoint y: 167, distance: 71.6
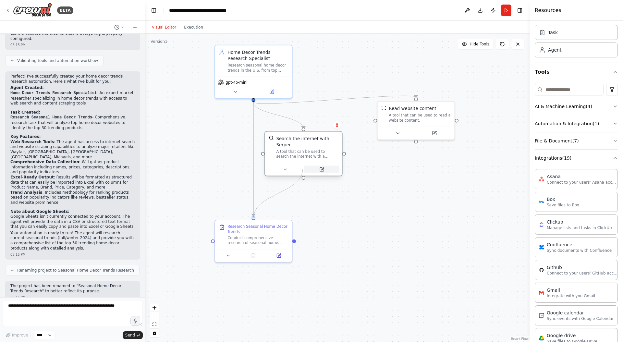
click at [304, 167] on div "Home Decor Trends Research Specialist Research seasonal home decor trends in th…" at bounding box center [368, 161] width 370 height 297
drag, startPoint x: 304, startPoint y: 179, endPoint x: 244, endPoint y: 249, distance: 91.9
click at [244, 249] on div "Home Decor Trends Research Specialist Research seasonal home decor trends in th…" at bounding box center [368, 161] width 370 height 297
drag, startPoint x: 304, startPoint y: 179, endPoint x: 294, endPoint y: 242, distance: 63.4
click at [294, 242] on div "Home Decor Trends Research Specialist Research seasonal home decor trends in th…" at bounding box center [368, 161] width 370 height 297
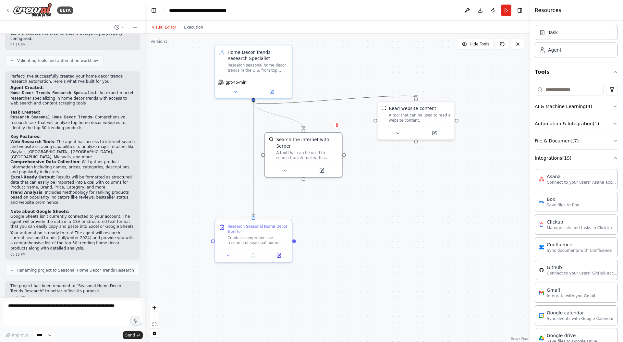
click at [359, 96] on icon "Edge from cd5e744f-8a2b-4495-882b-706a2a11cd02 to f39a2ca8-6fb1-4a89-bcb1-e5092…" at bounding box center [335, 100] width 163 height 8
click at [334, 99] on icon at bounding box center [334, 100] width 5 height 6
drag, startPoint x: 345, startPoint y: 155, endPoint x: 377, endPoint y: 119, distance: 48.1
click at [377, 119] on div ".deletable-edge-delete-btn { width: 20px; height: 20px; border: 0px solid #ffff…" at bounding box center [337, 188] width 384 height 308
drag, startPoint x: 376, startPoint y: 119, endPoint x: 324, endPoint y: 160, distance: 65.6
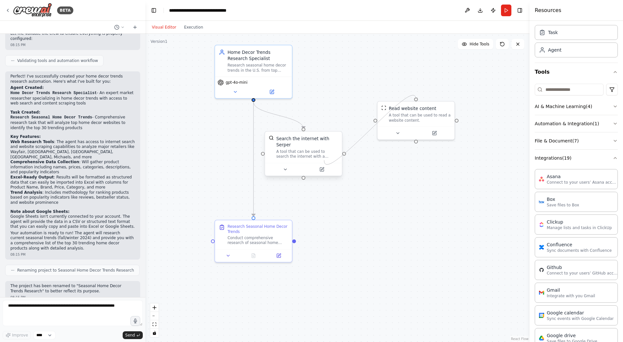
click at [324, 160] on div "Home Decor Trends Research Specialist Research seasonal home decor trends in th…" at bounding box center [368, 161] width 370 height 297
click at [361, 157] on div ".deletable-edge-delete-btn { width: 20px; height: 20px; border: 0px solid #ffff…" at bounding box center [337, 188] width 384 height 308
click at [519, 45] on icon at bounding box center [518, 44] width 3 height 3
click at [518, 45] on icon at bounding box center [518, 44] width 5 height 5
click at [10, 12] on icon at bounding box center [7, 10] width 5 height 5
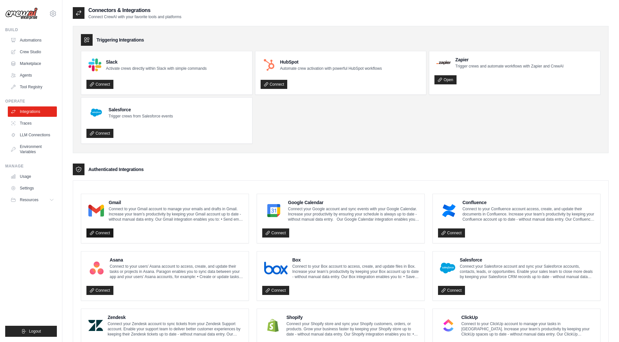
click at [98, 229] on link "Connect" at bounding box center [99, 233] width 27 height 9
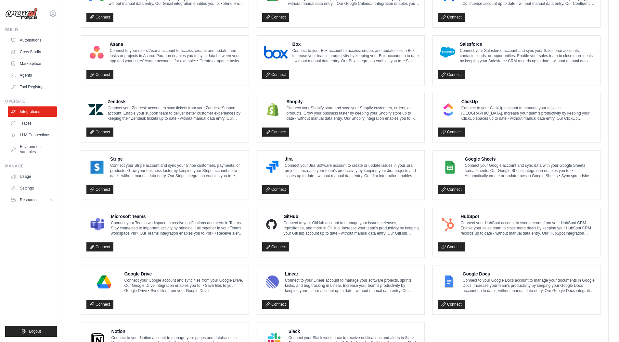
scroll to position [229, 0]
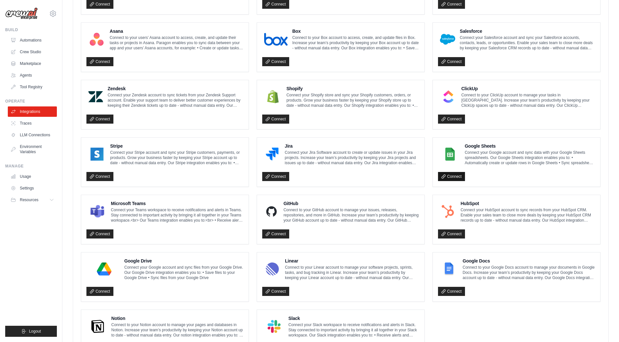
click at [450, 174] on link "Connect" at bounding box center [451, 176] width 27 height 9
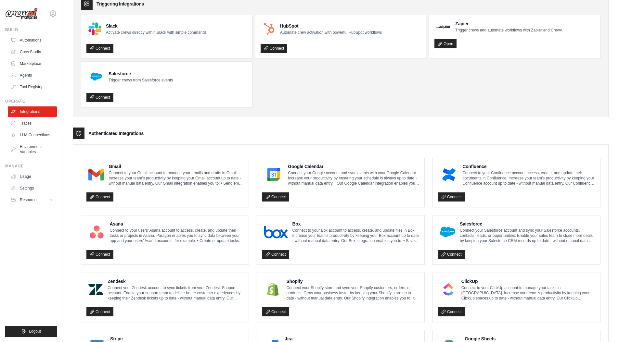
scroll to position [0, 0]
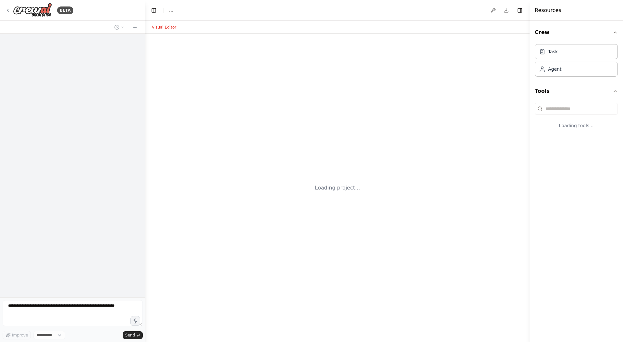
select select "****"
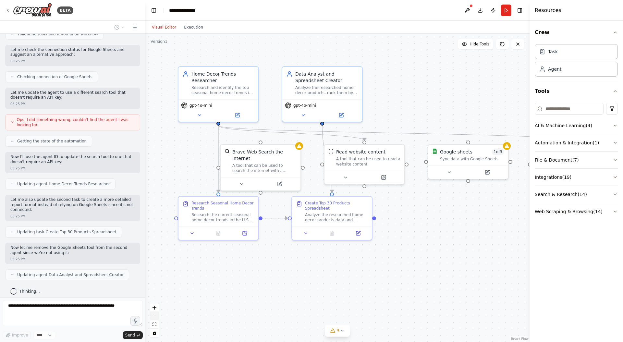
scroll to position [429, 0]
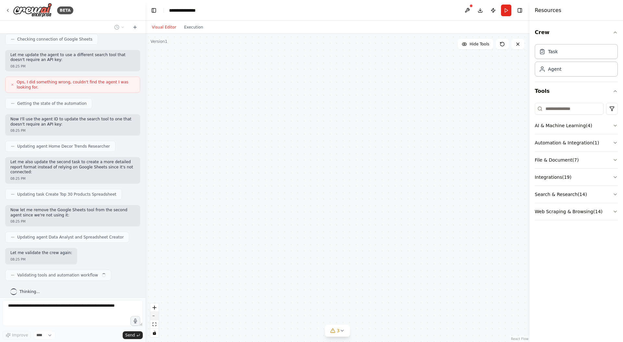
click at [156, 315] on button "zoom out" at bounding box center [154, 316] width 8 height 8
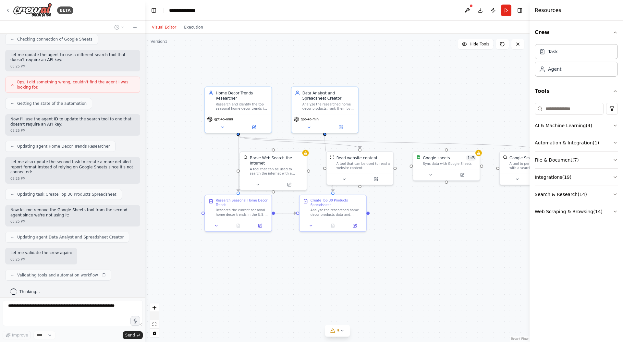
click at [156, 315] on button "zoom out" at bounding box center [154, 316] width 8 height 8
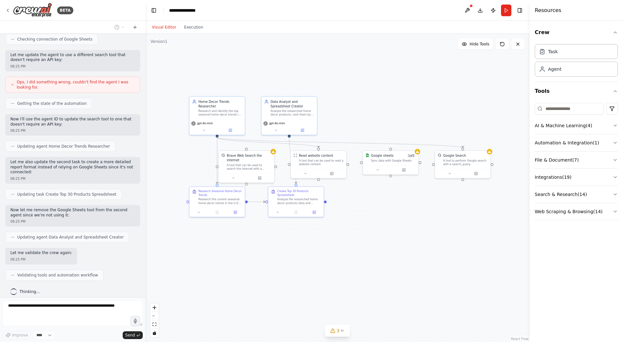
drag, startPoint x: 247, startPoint y: 299, endPoint x: 211, endPoint y: 292, distance: 37.1
click at [211, 292] on div ".deletable-edge-delete-btn { width: 20px; height: 20px; border: 0px solid #ffff…" at bounding box center [337, 188] width 384 height 308
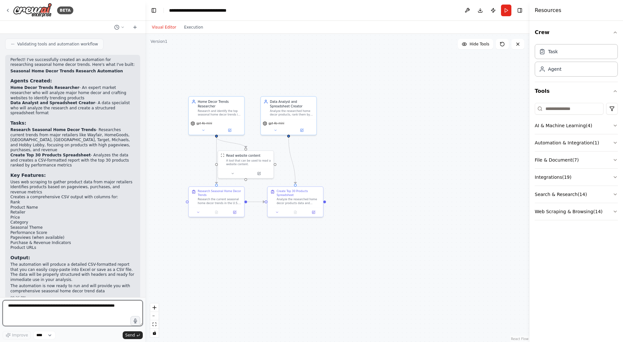
scroll to position [795, 0]
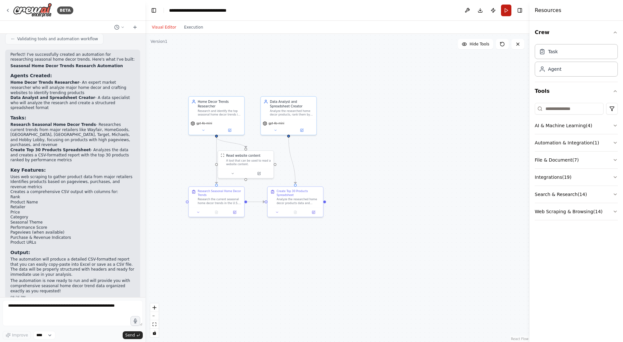
click at [505, 13] on button "Run" at bounding box center [506, 11] width 10 height 12
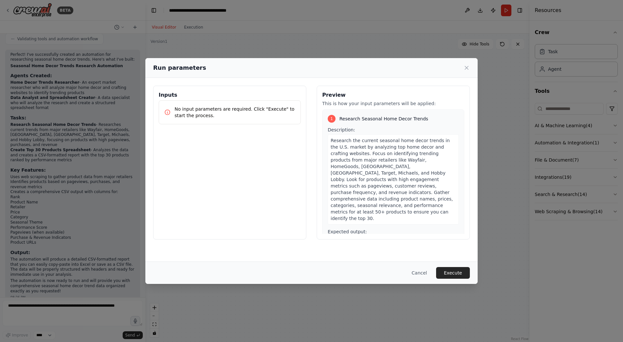
click at [244, 114] on p "No input parameters are required. Click "Execute" to start the process." at bounding box center [235, 112] width 121 height 13
click at [447, 271] on button "Execute" at bounding box center [453, 273] width 34 height 12
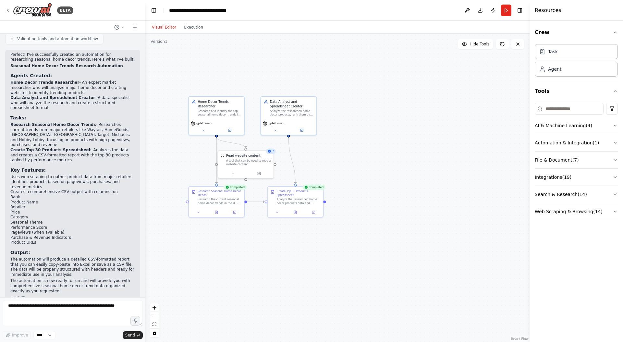
click at [490, 173] on div ".deletable-edge-delete-btn { width: 20px; height: 20px; border: 0px solid #ffff…" at bounding box center [337, 188] width 384 height 308
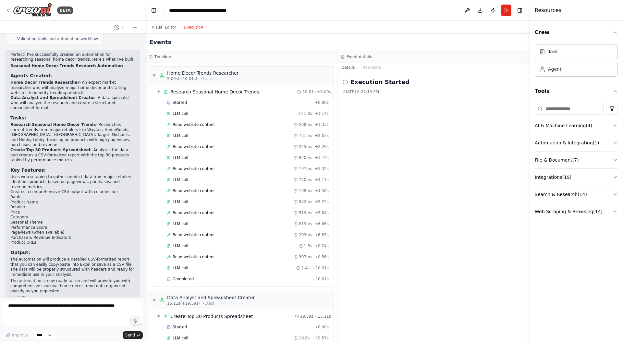
click at [199, 28] on button "Execution" at bounding box center [193, 27] width 27 height 8
click at [375, 69] on button "Raw Data" at bounding box center [372, 67] width 27 height 9
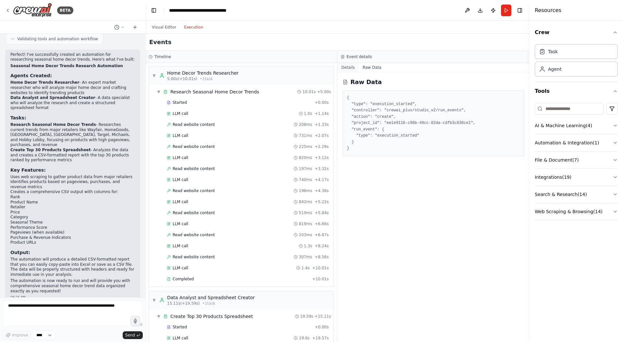
click at [350, 68] on button "Details" at bounding box center [348, 67] width 21 height 9
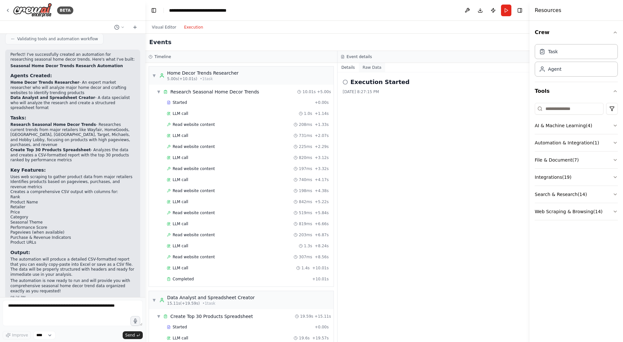
click at [373, 66] on button "Raw Data" at bounding box center [372, 67] width 27 height 9
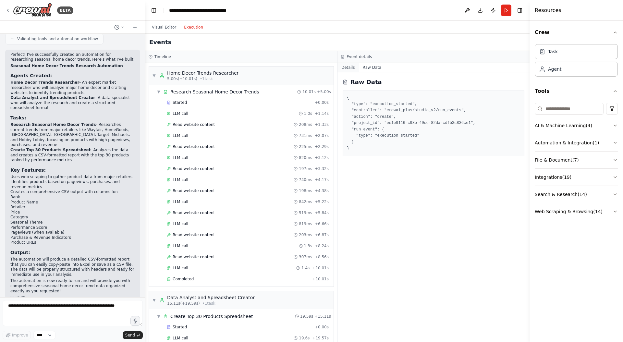
click at [347, 66] on button "Details" at bounding box center [348, 67] width 21 height 9
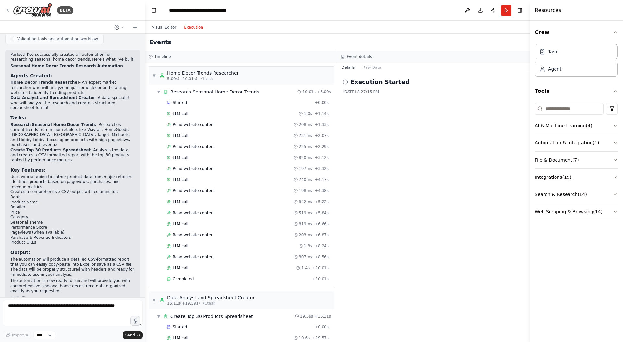
click at [561, 175] on button "Integrations ( 19 )" at bounding box center [576, 177] width 83 height 17
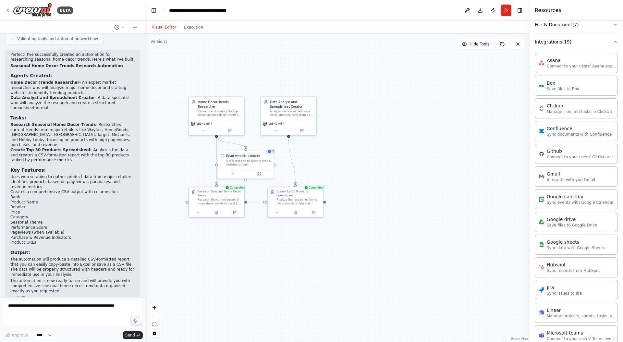
click at [162, 26] on button "Visual Editor" at bounding box center [164, 27] width 32 height 8
click at [296, 213] on icon at bounding box center [295, 211] width 2 height 3
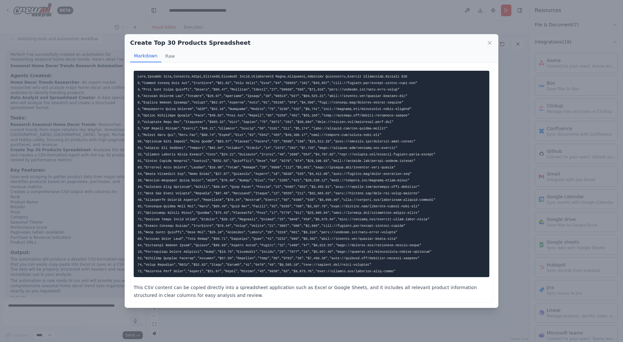
scroll to position [1, 0]
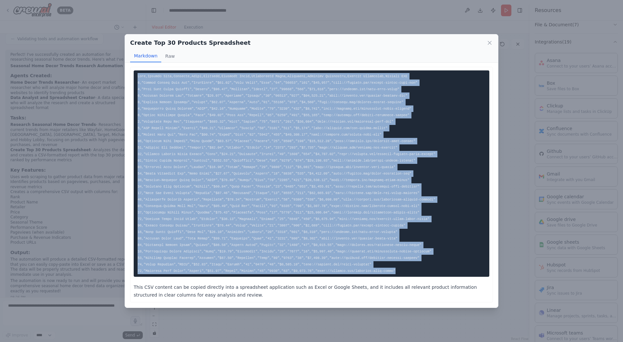
drag, startPoint x: 400, startPoint y: 273, endPoint x: 137, endPoint y: 78, distance: 328.2
click at [137, 78] on pre at bounding box center [312, 173] width 356 height 207
copy code "Rank,Product Name,Retailer,Price,Category,Seasonal Theme,Performance Score,Page…"
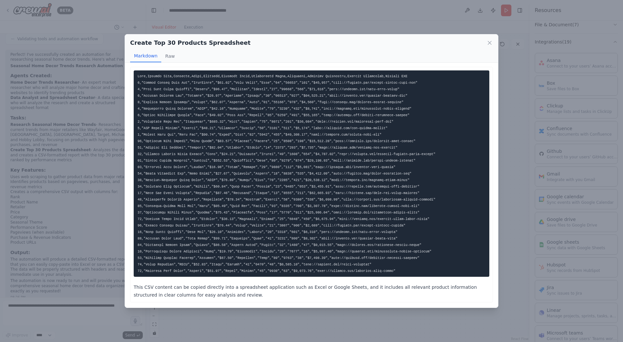
click at [232, 50] on div "Markdown Raw" at bounding box center [311, 56] width 363 height 12
click at [494, 42] on div "Create Top 30 Products Spreadsheet Markdown Raw" at bounding box center [311, 48] width 373 height 28
click at [489, 43] on icon at bounding box center [490, 43] width 6 height 6
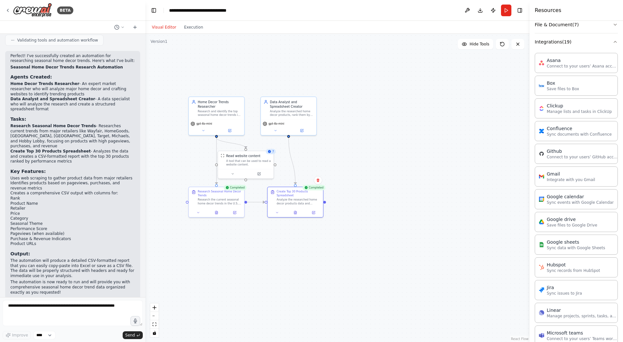
scroll to position [795, 0]
click at [217, 216] on div at bounding box center [217, 211] width 56 height 9
click at [217, 214] on button at bounding box center [216, 212] width 19 height 6
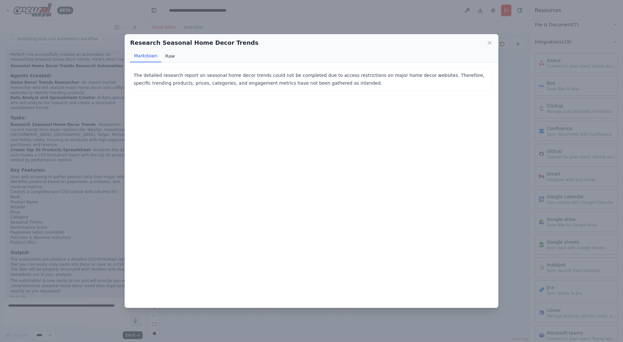
click at [170, 56] on button "Raw" at bounding box center [169, 56] width 17 height 12
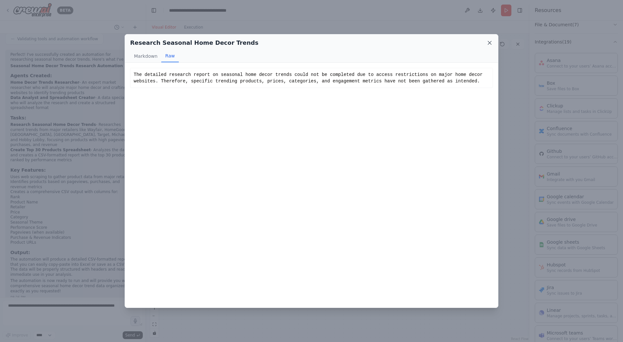
click at [490, 42] on icon at bounding box center [490, 43] width 6 height 6
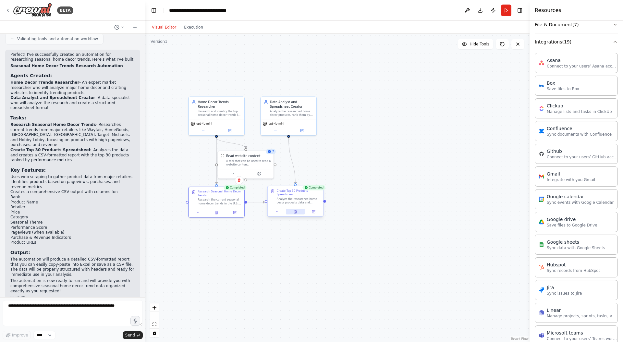
click at [298, 212] on button at bounding box center [295, 212] width 19 height 6
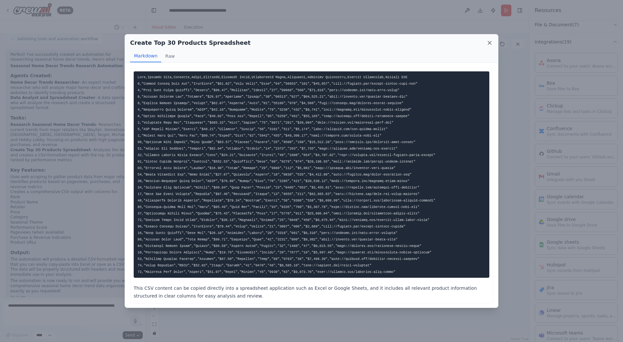
click at [490, 43] on icon at bounding box center [489, 42] width 3 height 3
